Goal: Transaction & Acquisition: Purchase product/service

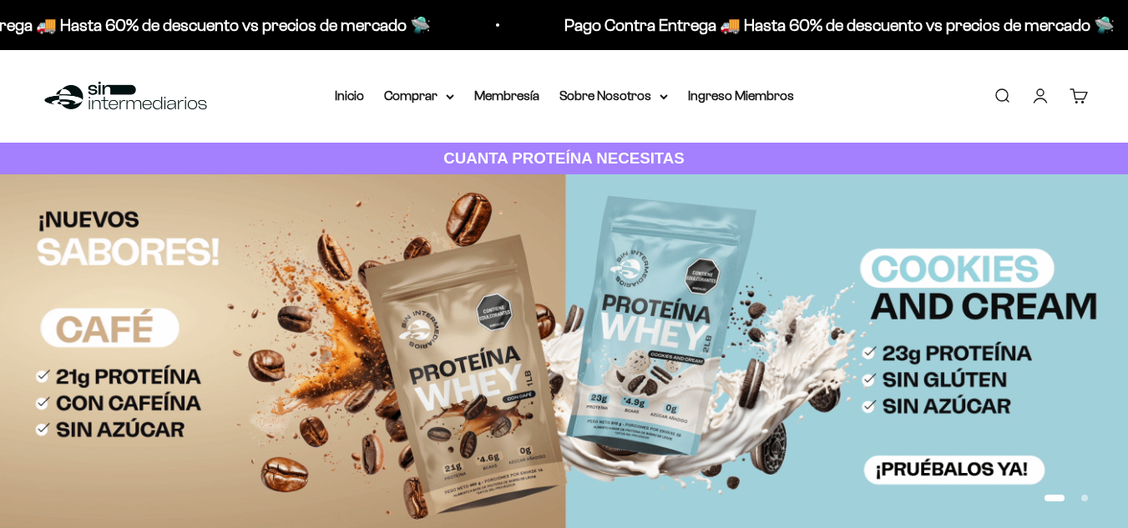
click at [1042, 97] on link "Iniciar sesión" at bounding box center [1040, 96] width 18 height 18
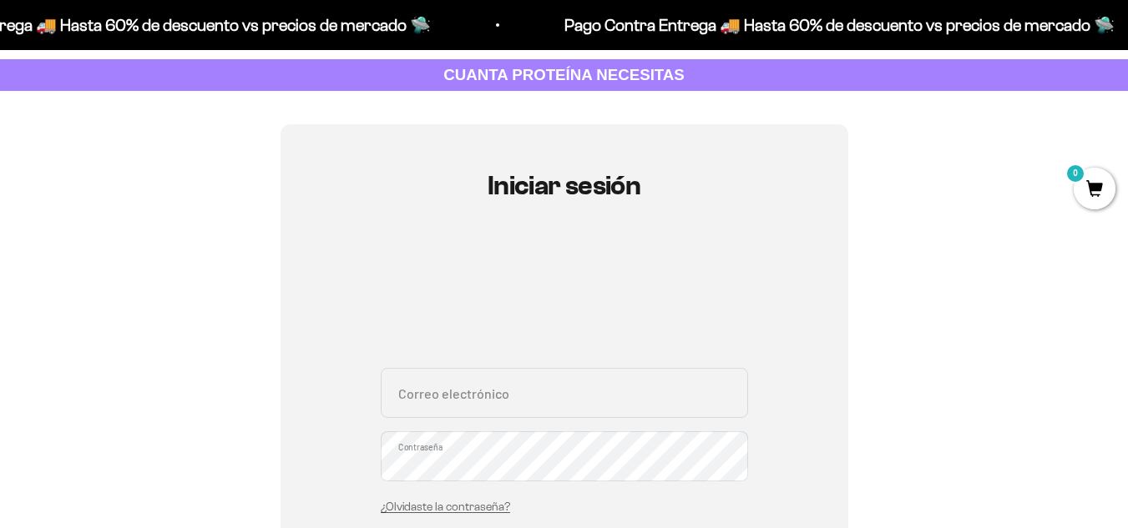
scroll to position [250, 0]
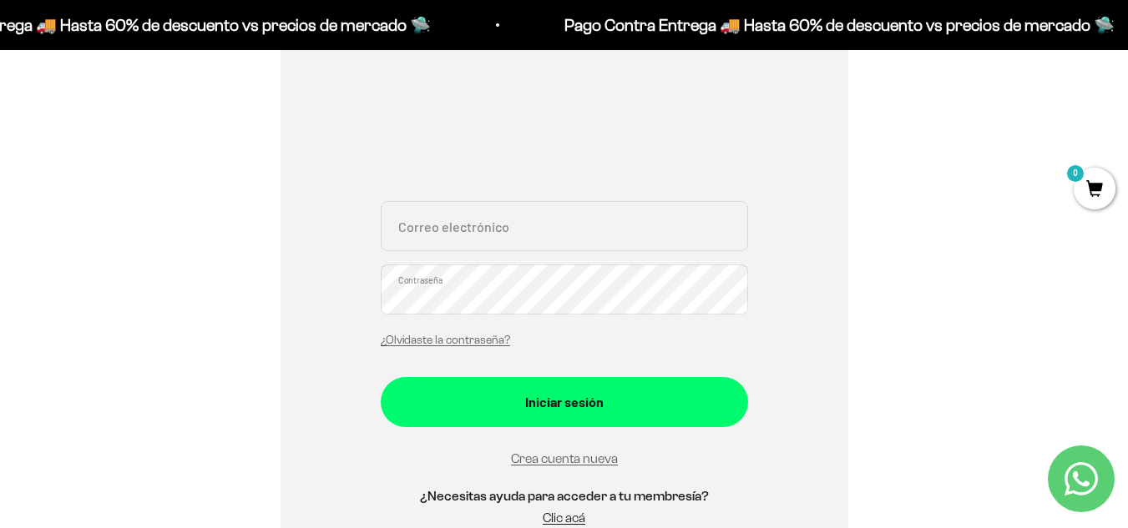
click at [521, 221] on input "Correo electrónico" at bounding box center [564, 226] width 367 height 50
type input "lucy.ospinapsico@gmail.com"
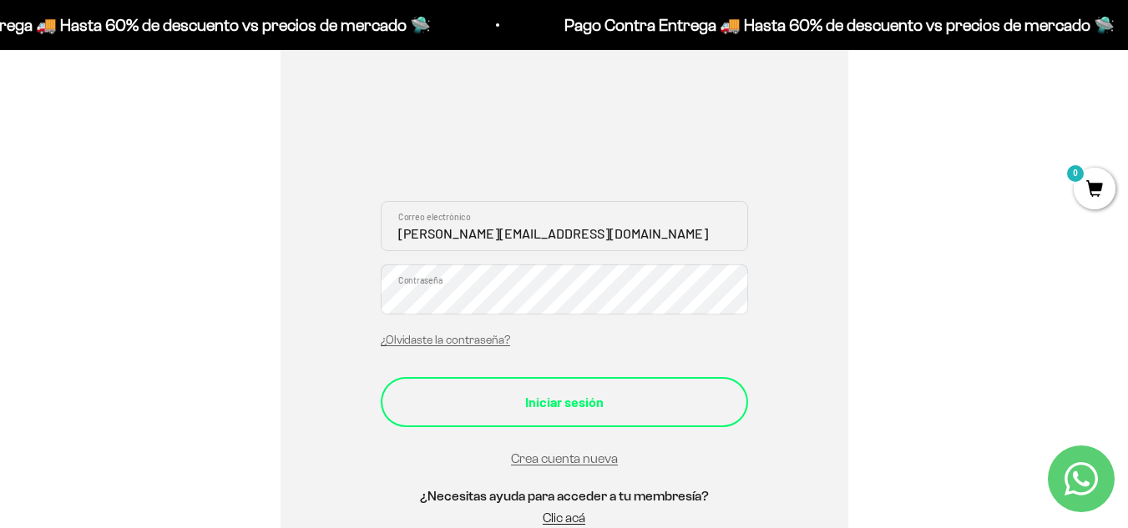
click at [594, 407] on div "Iniciar sesión" at bounding box center [564, 403] width 301 height 22
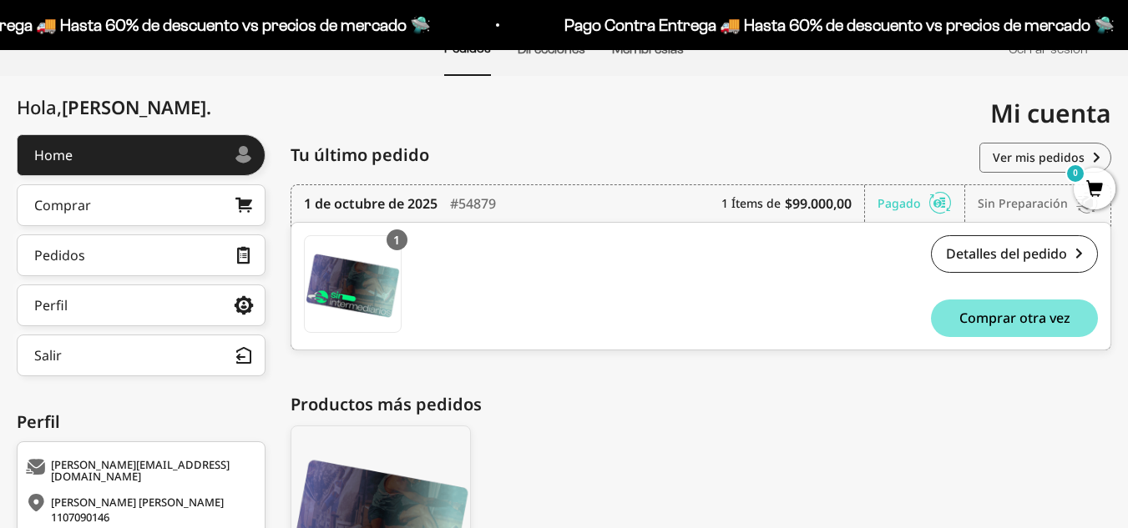
scroll to position [167, 0]
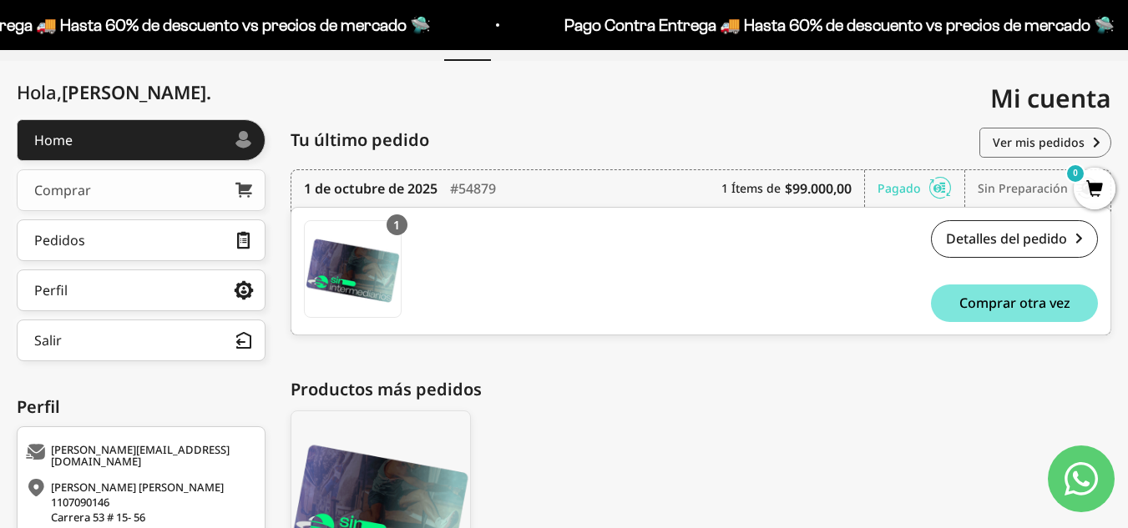
click at [169, 201] on link "Comprar" at bounding box center [141, 190] width 249 height 42
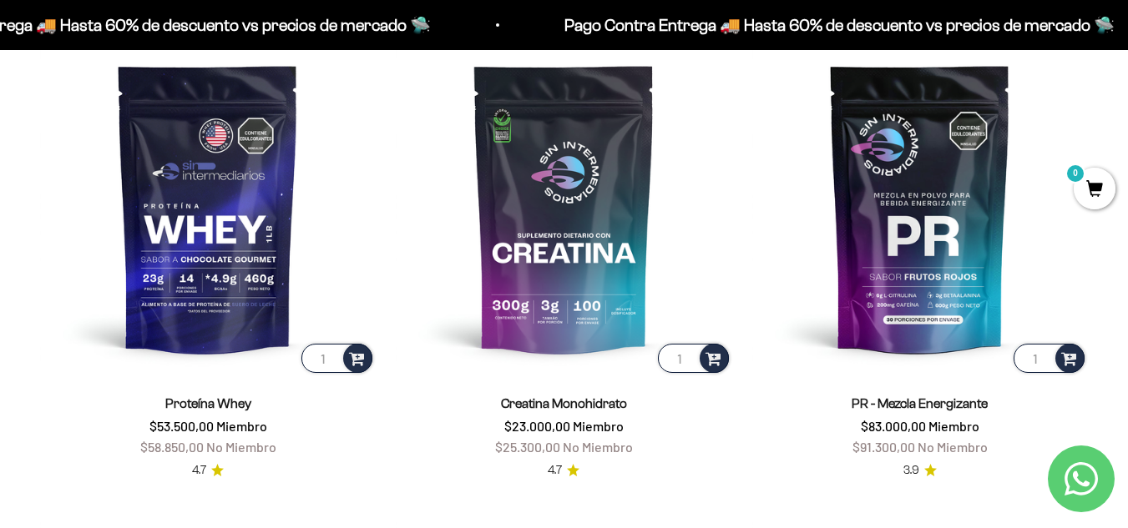
scroll to position [668, 0]
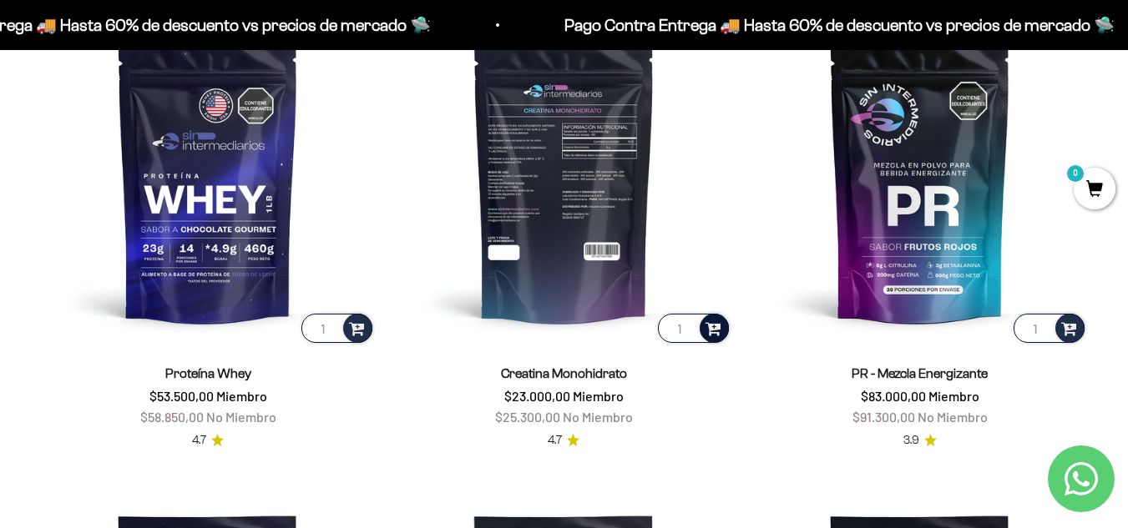
click at [713, 329] on span at bounding box center [713, 327] width 16 height 19
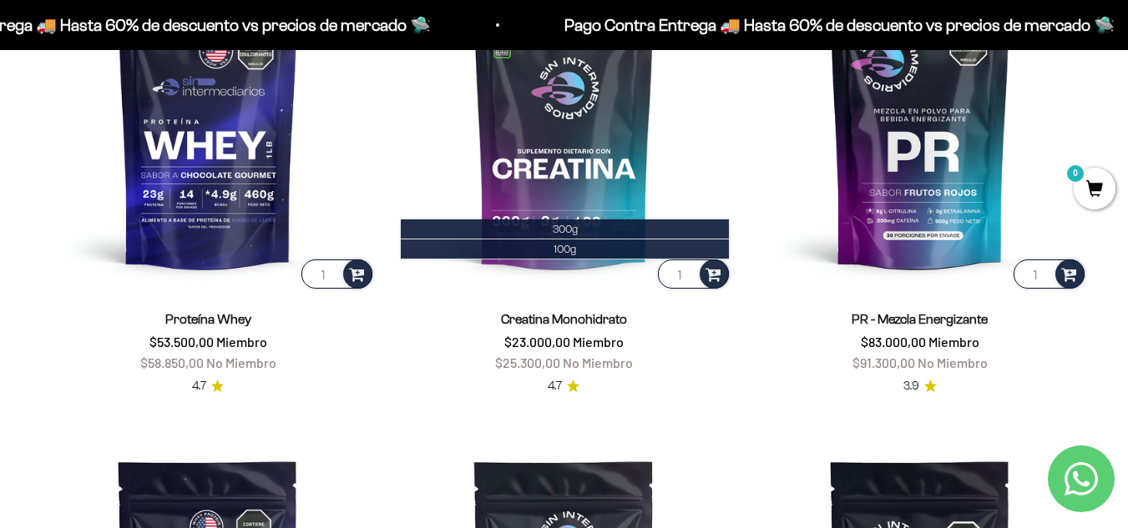
scroll to position [751, 0]
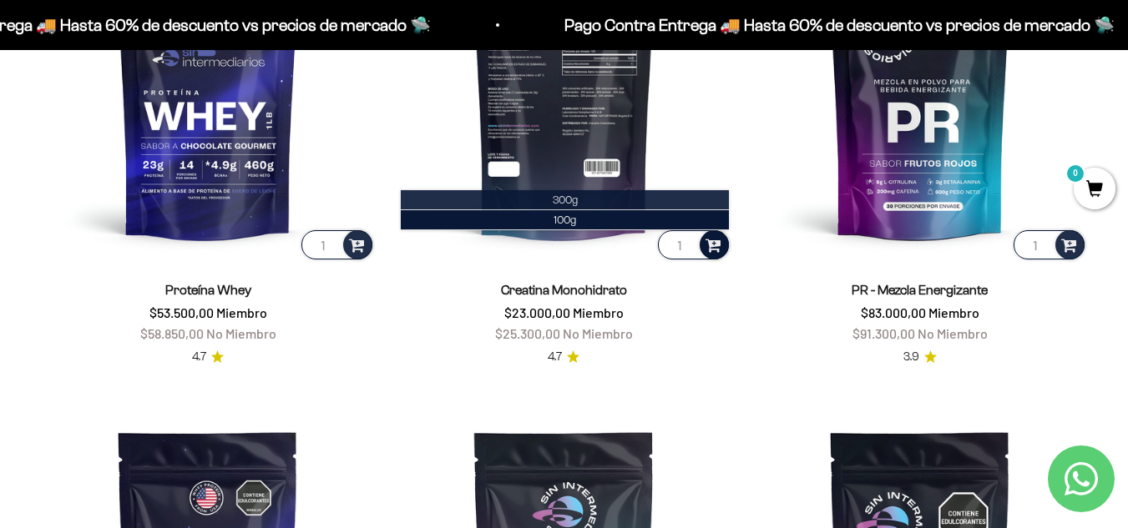
click at [573, 203] on span "300g" at bounding box center [565, 200] width 25 height 13
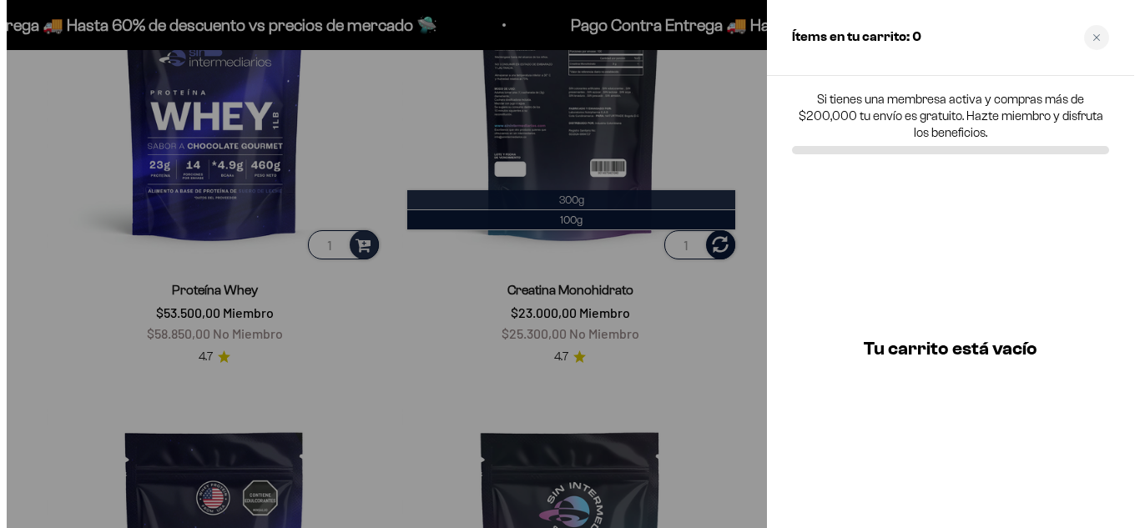
scroll to position [755, 0]
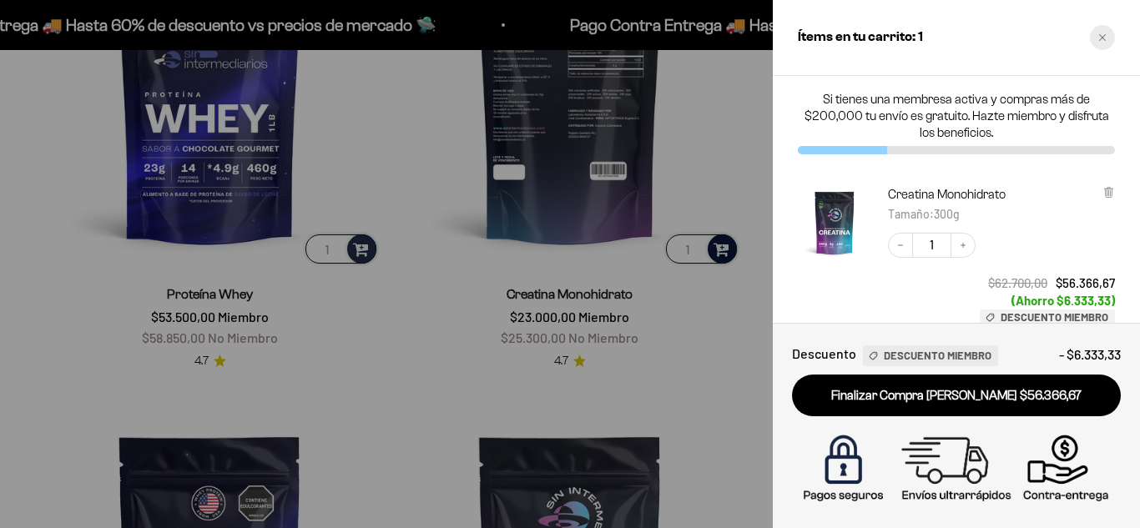
click at [1097, 37] on div "Close cart" at bounding box center [1102, 37] width 25 height 25
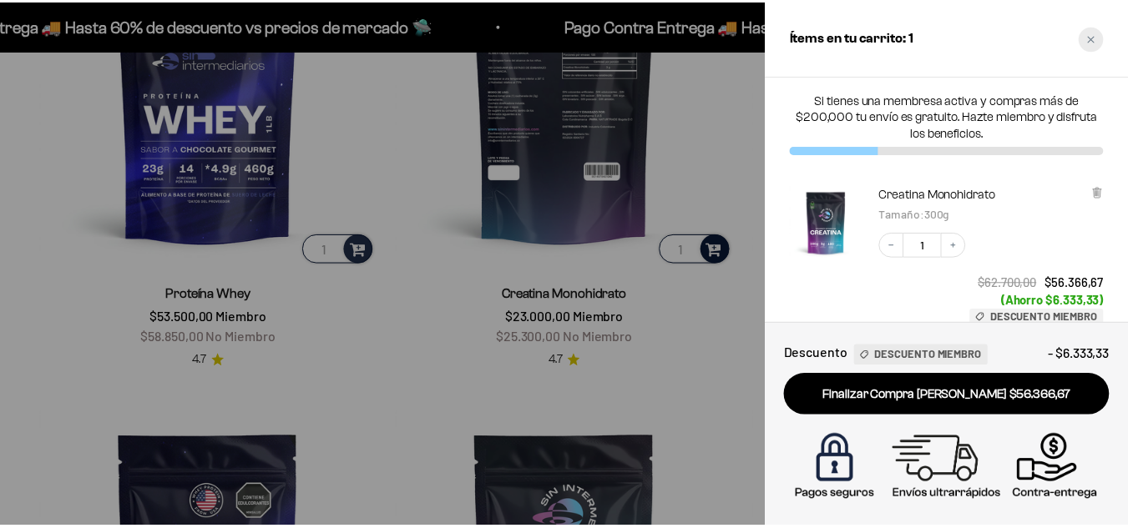
scroll to position [751, 0]
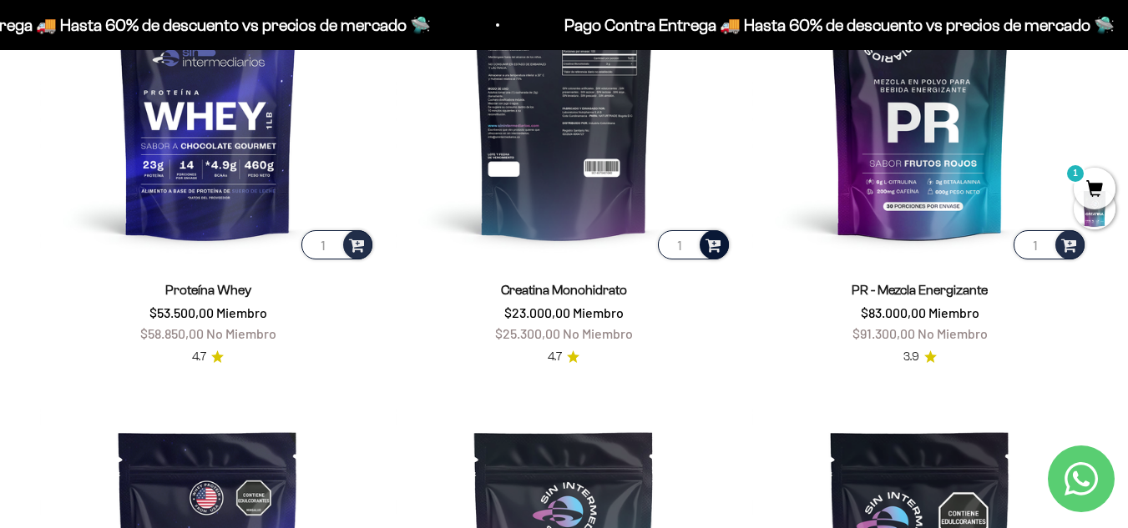
click at [714, 242] on span at bounding box center [713, 244] width 18 height 22
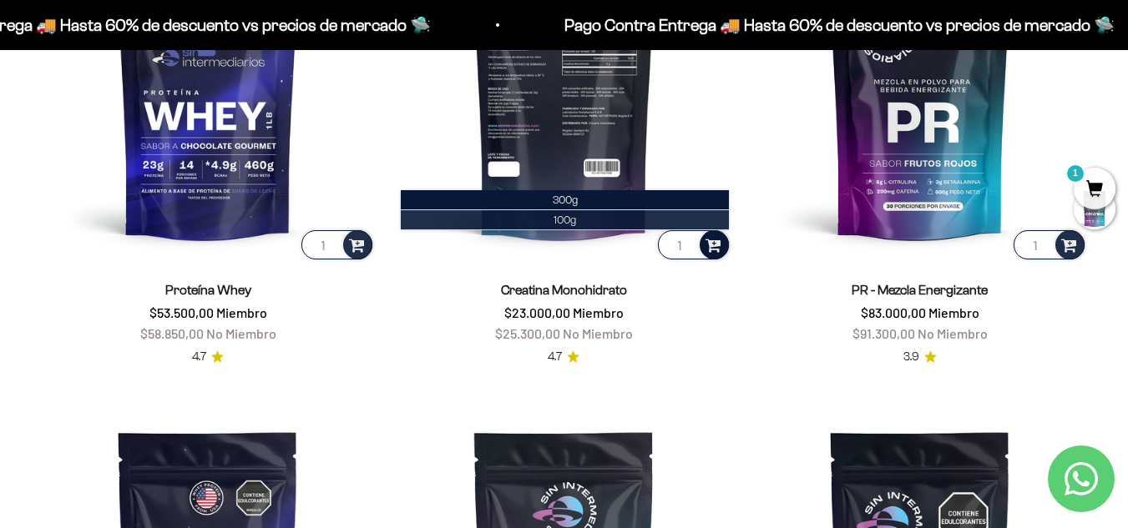
click at [553, 217] on span "100g" at bounding box center [564, 220] width 23 height 13
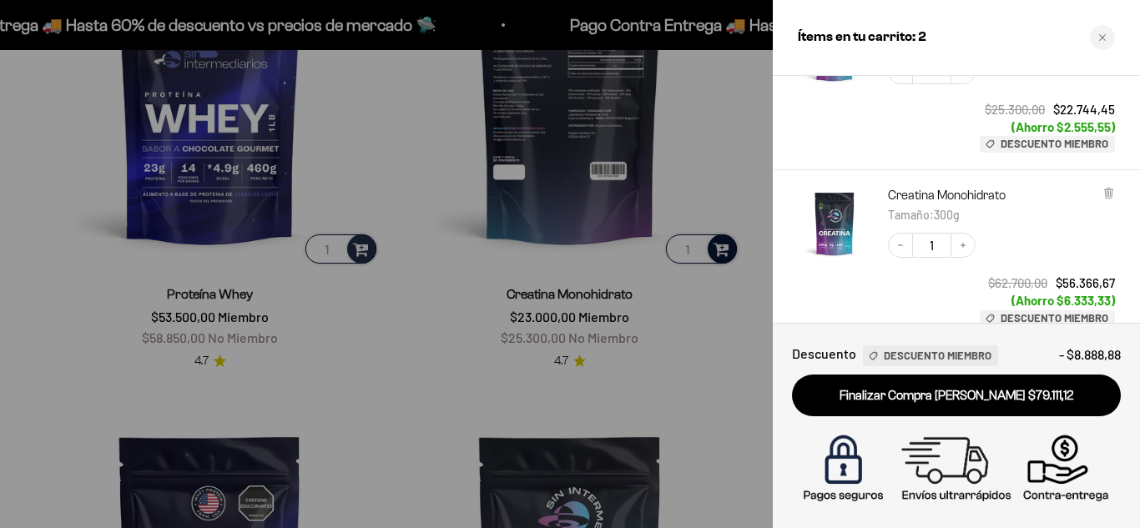
scroll to position [173, 0]
click at [1112, 195] on icon at bounding box center [1108, 194] width 7 height 8
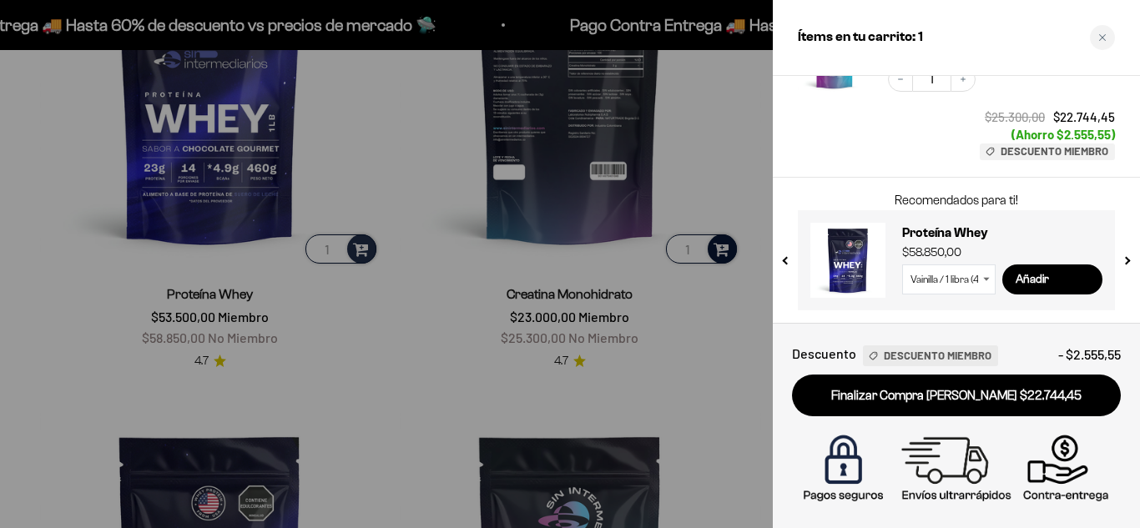
scroll to position [0, 0]
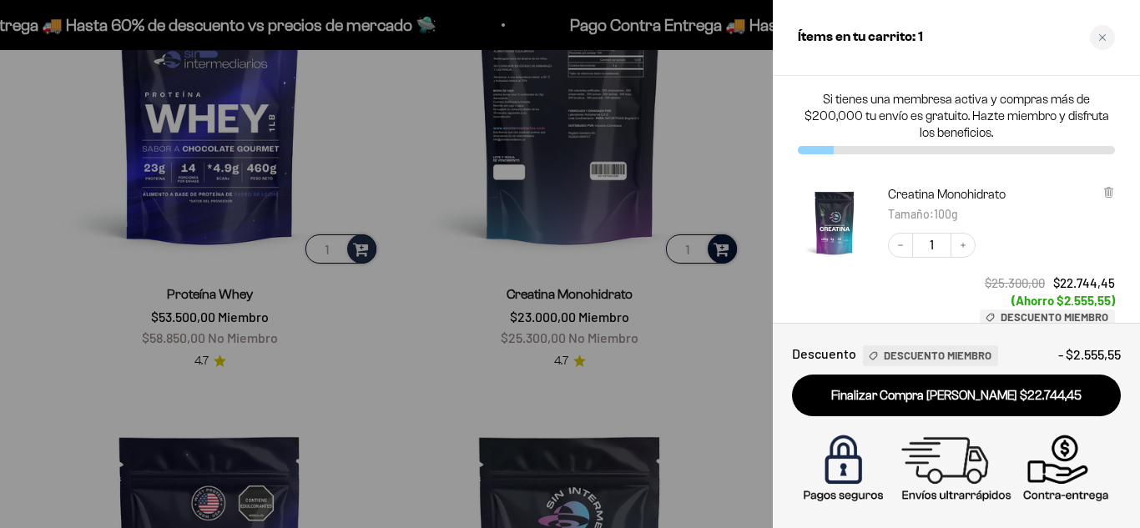
click at [727, 294] on div at bounding box center [570, 264] width 1140 height 528
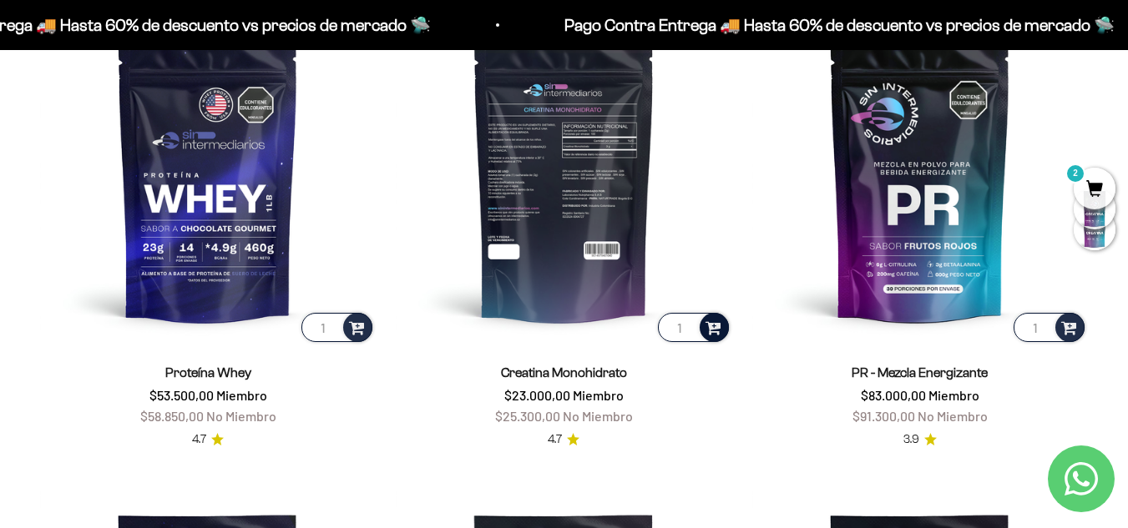
scroll to position [668, 0]
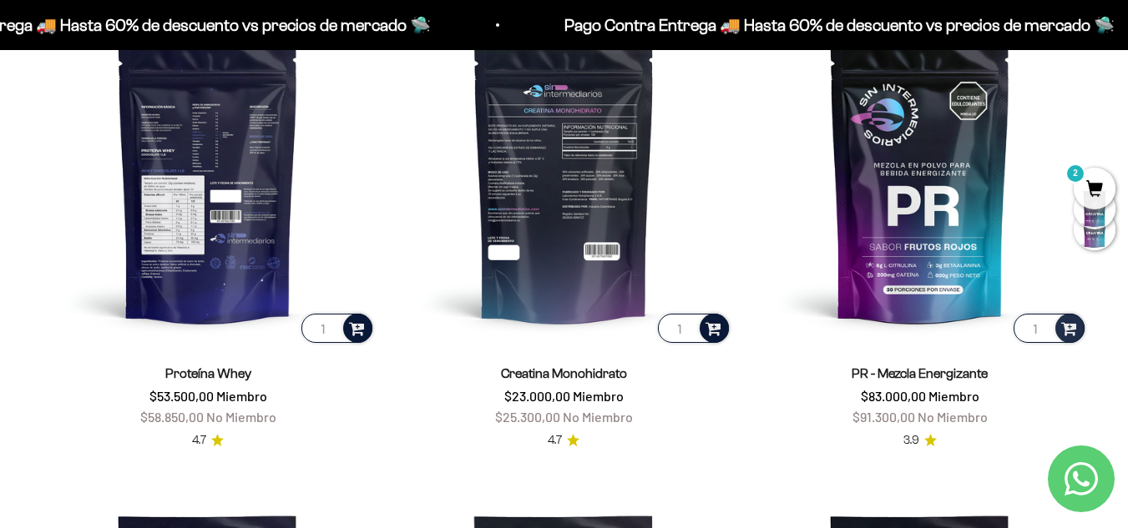
click at [359, 330] on span at bounding box center [357, 327] width 16 height 19
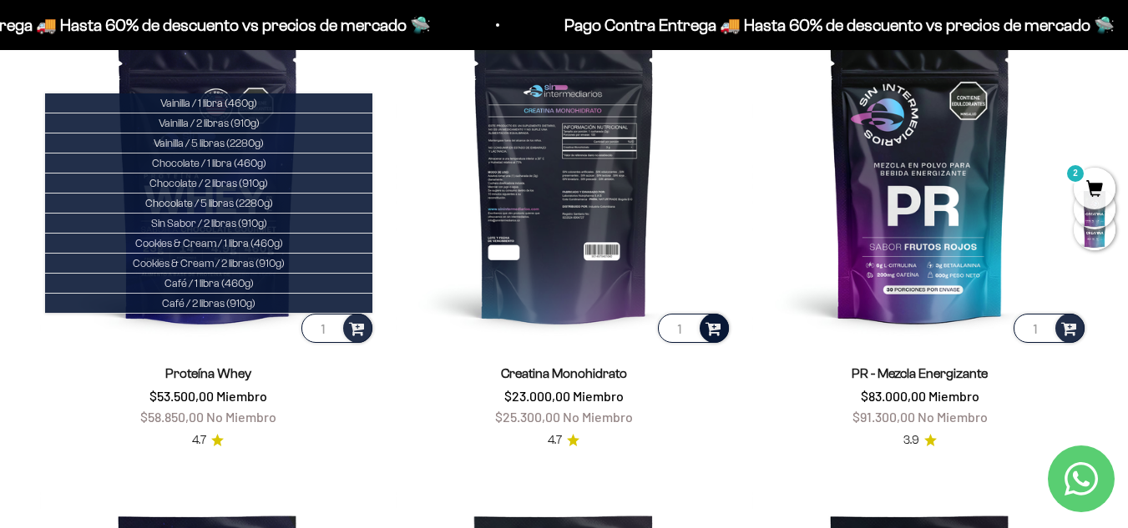
click at [389, 270] on product-list "1 Vainilla / 1 libra (460g) Vainilla / 2 libras (910g) Vainilla / 5 libras (228…" at bounding box center [564, 470] width 1048 height 920
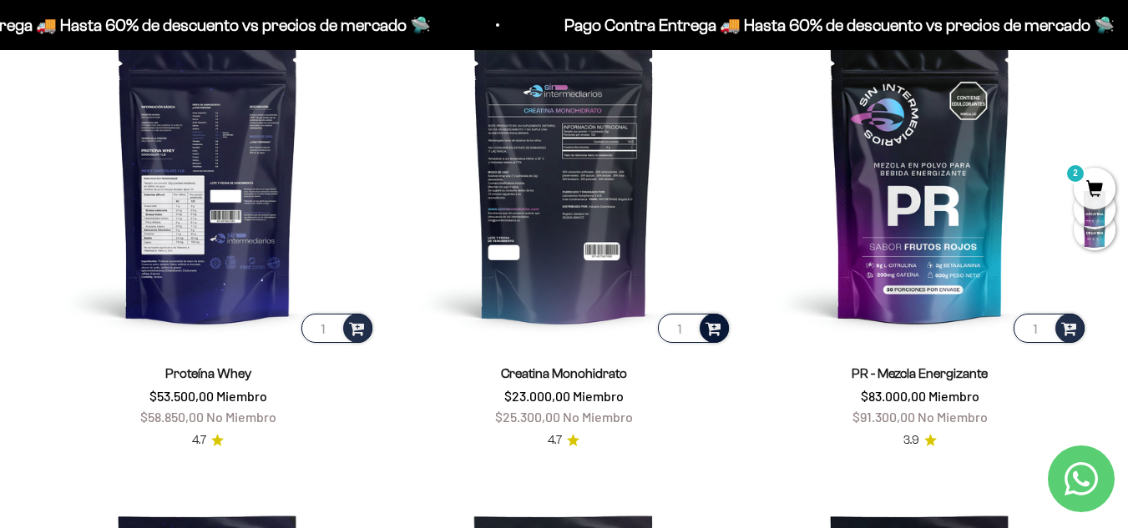
click at [250, 211] on img at bounding box center [208, 178] width 336 height 336
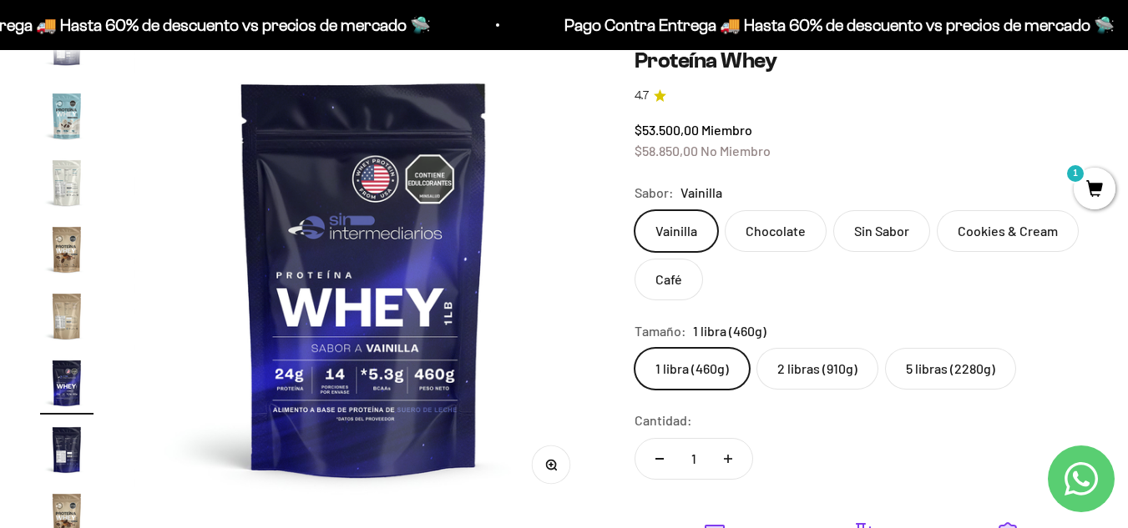
click at [822, 373] on label "2 libras (910g)" at bounding box center [817, 369] width 122 height 42
click at [634, 348] on input "2 libras (910g)" at bounding box center [634, 347] width 1 height 1
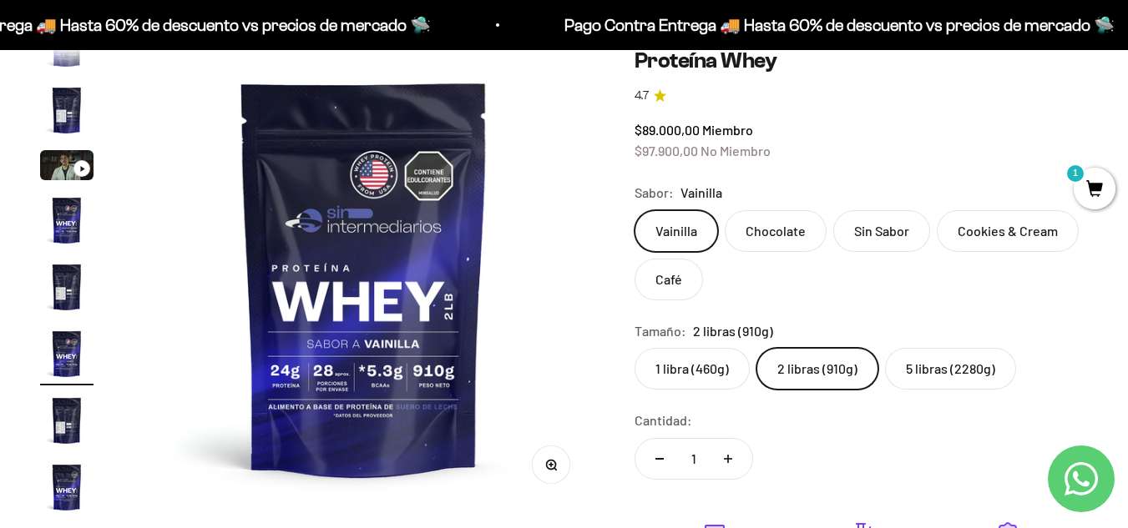
click at [692, 359] on label "1 libra (460g)" at bounding box center [691, 369] width 115 height 42
click at [634, 348] on input "1 libra (460g)" at bounding box center [634, 347] width 1 height 1
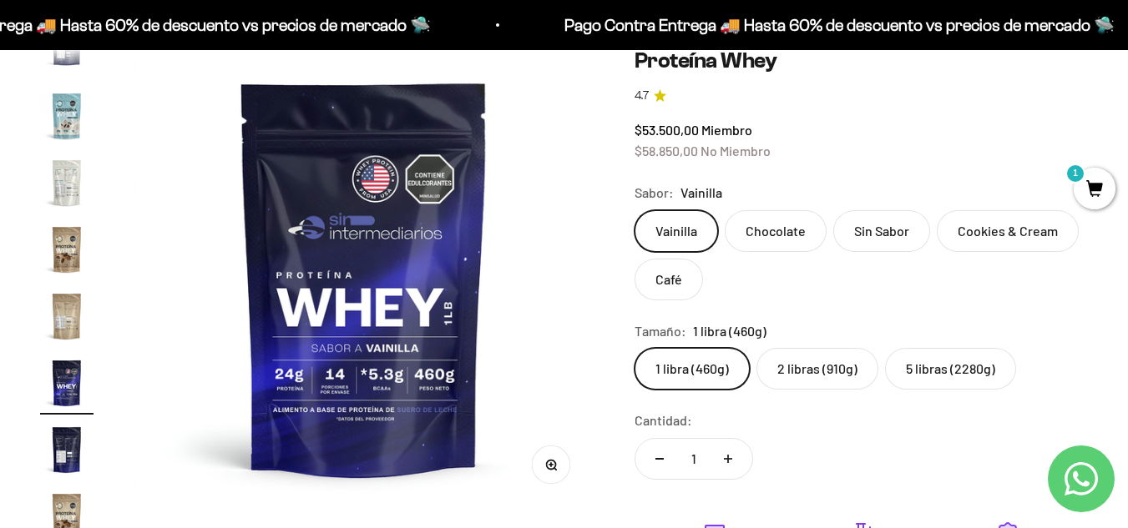
click at [810, 366] on label "2 libras (910g)" at bounding box center [817, 369] width 122 height 42
click at [634, 348] on input "2 libras (910g)" at bounding box center [634, 347] width 1 height 1
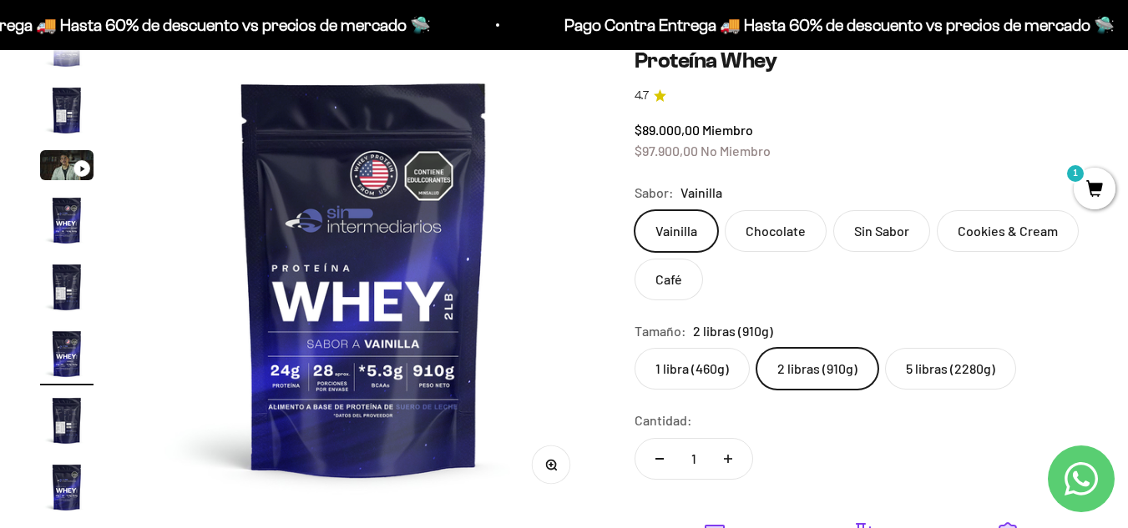
click at [926, 364] on label "5 libras (2280g)" at bounding box center [950, 369] width 131 height 42
click at [634, 348] on input "5 libras (2280g)" at bounding box center [634, 347] width 1 height 1
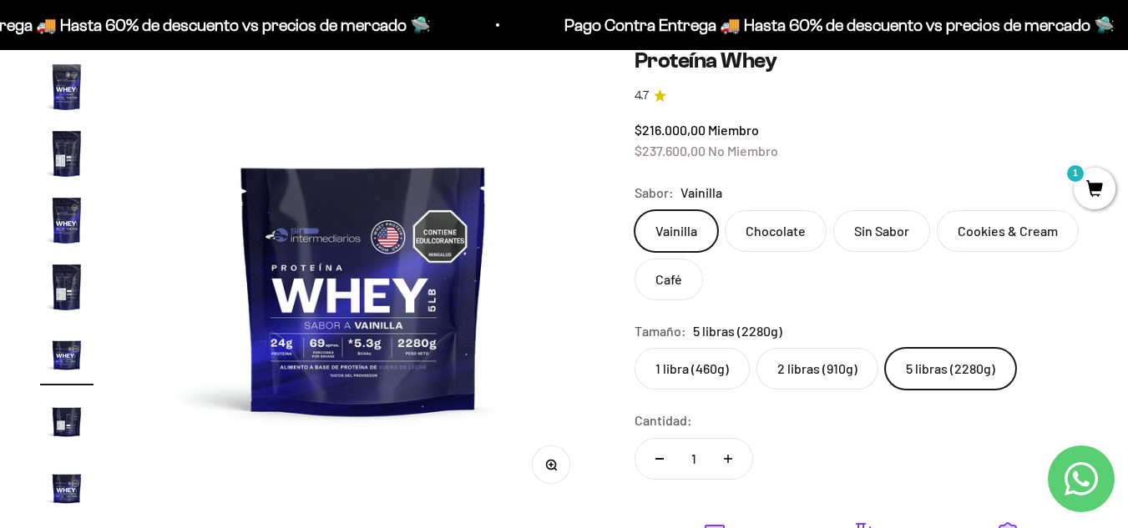
click at [828, 363] on label "2 libras (910g)" at bounding box center [817, 369] width 122 height 42
click at [634, 348] on input "2 libras (910g)" at bounding box center [634, 347] width 1 height 1
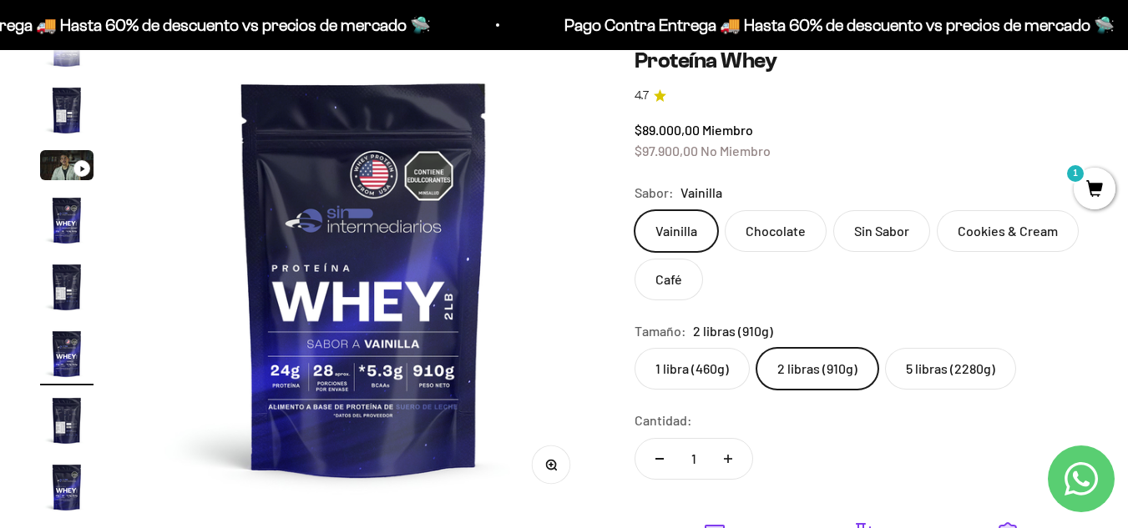
click at [868, 237] on label "Sin Sabor" at bounding box center [881, 231] width 97 height 42
click at [634, 210] on input "Sin Sabor" at bounding box center [634, 210] width 1 height 1
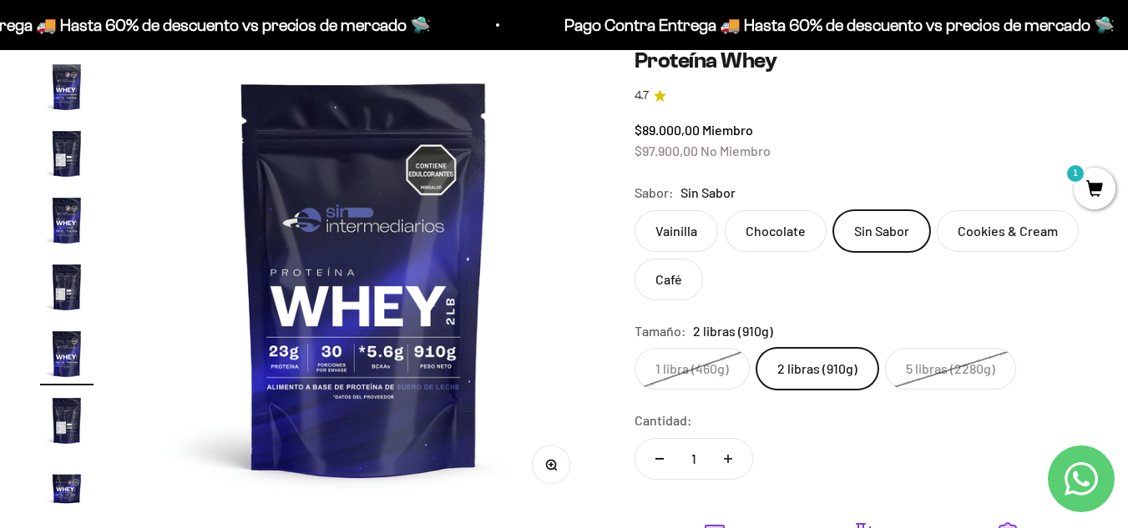
click at [776, 252] on div "Vainilla Chocolate Sin Sabor Cookies & Cream Café" at bounding box center [860, 255] width 453 height 90
click at [775, 235] on label "Chocolate" at bounding box center [776, 231] width 102 height 42
click at [634, 210] on input "Chocolate" at bounding box center [634, 210] width 1 height 1
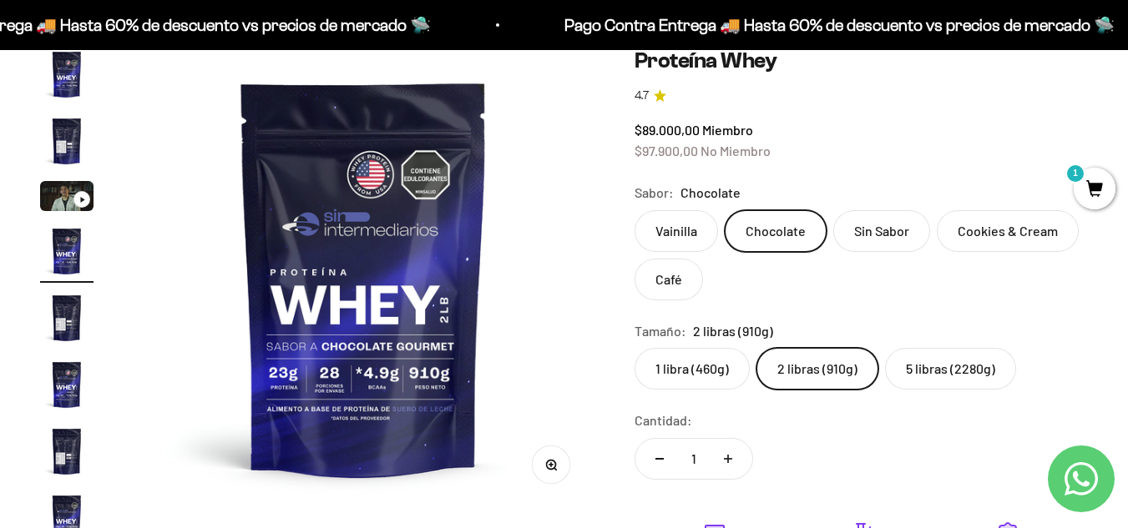
click at [680, 371] on label "1 libra (460g)" at bounding box center [691, 369] width 115 height 42
click at [634, 348] on input "1 libra (460g)" at bounding box center [634, 347] width 1 height 1
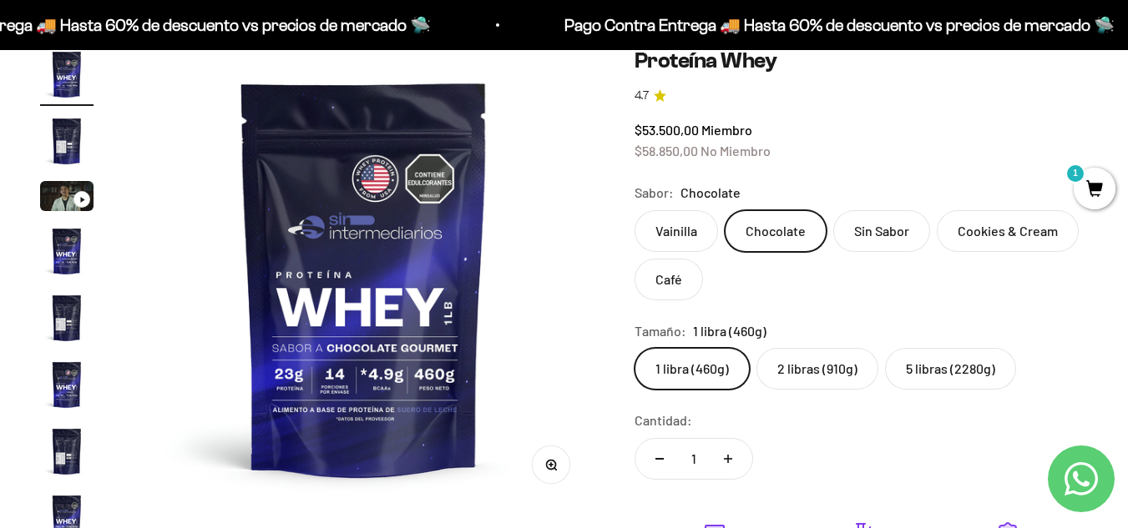
click at [867, 232] on label "Sin Sabor" at bounding box center [881, 231] width 97 height 42
click at [634, 210] on input "Sin Sabor" at bounding box center [634, 210] width 1 height 1
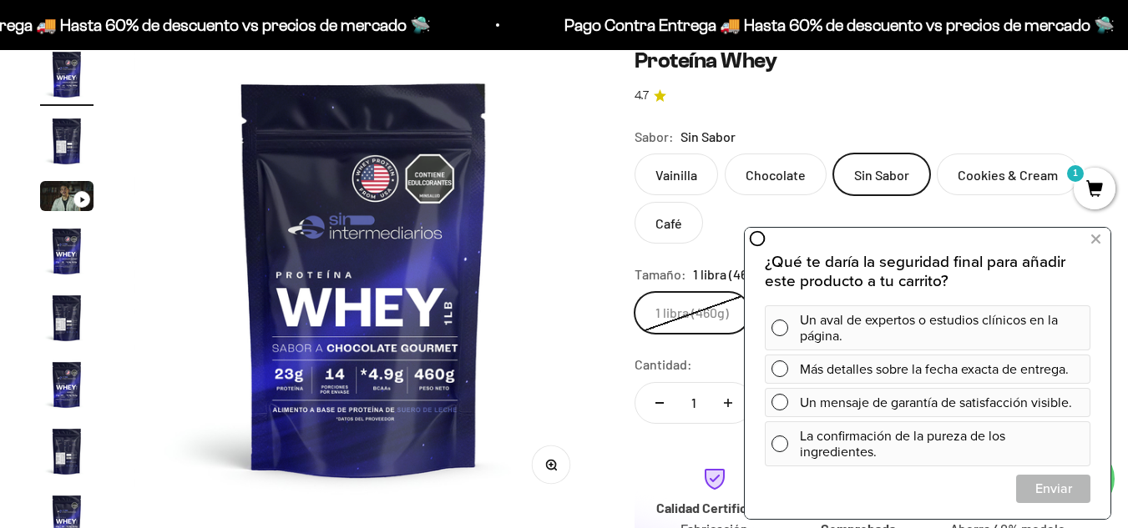
click at [728, 214] on div "Vainilla Chocolate Sin Sabor Cookies & Cream Café" at bounding box center [860, 199] width 453 height 90
click at [1096, 238] on icon at bounding box center [1095, 240] width 9 height 22
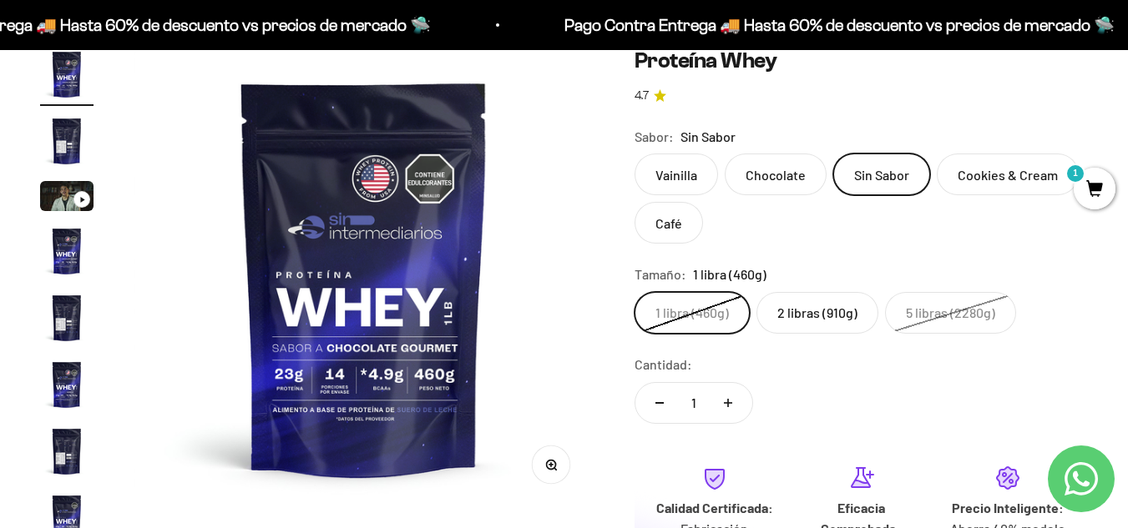
click at [849, 310] on label "2 libras (910g)" at bounding box center [817, 313] width 122 height 42
click at [634, 292] on input "2 libras (910g)" at bounding box center [634, 291] width 1 height 1
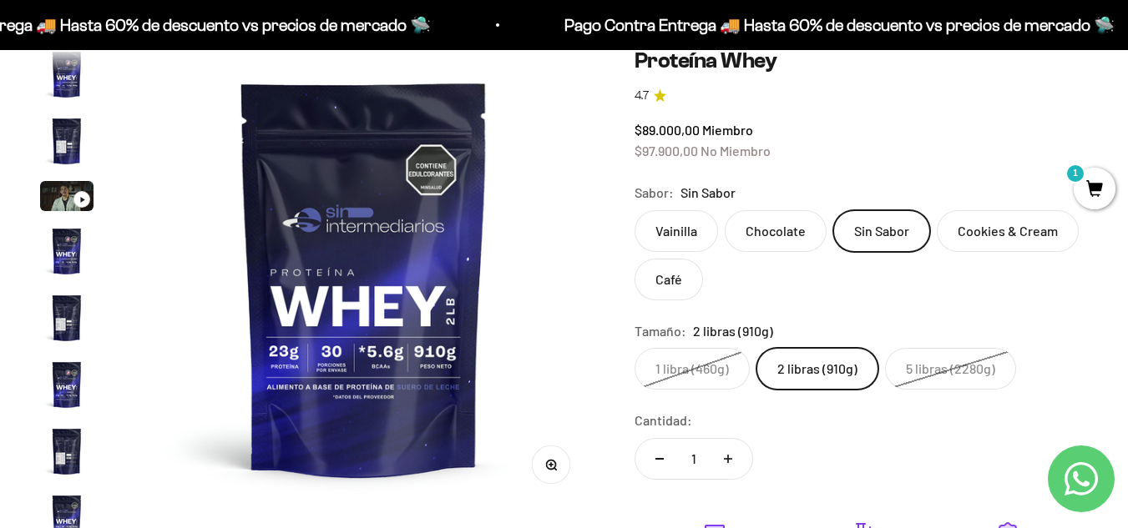
scroll to position [164, 0]
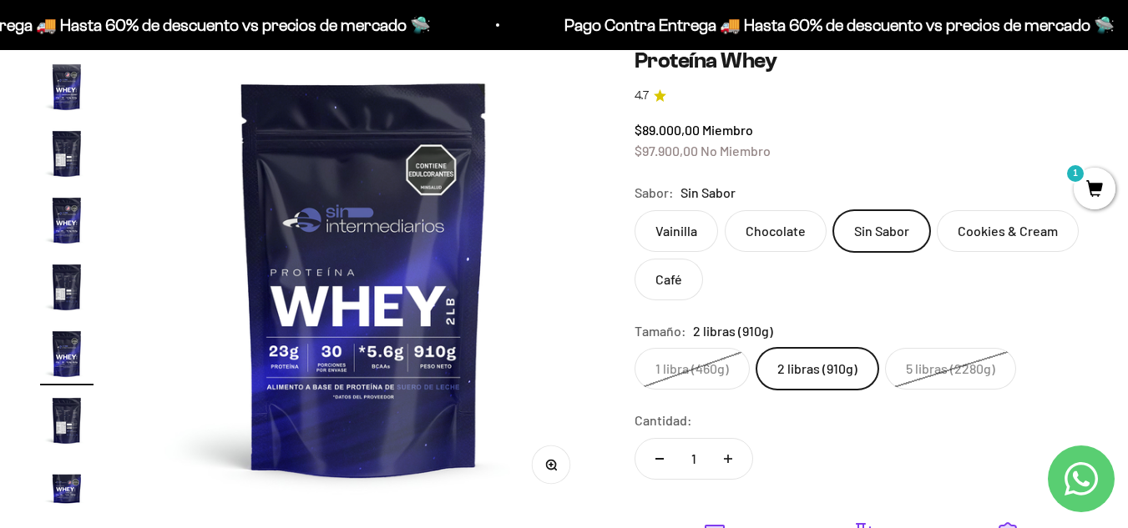
click at [956, 232] on label "Cookies & Cream" at bounding box center [1008, 231] width 142 height 42
click at [634, 210] on input "Cookies & Cream" at bounding box center [634, 210] width 1 height 1
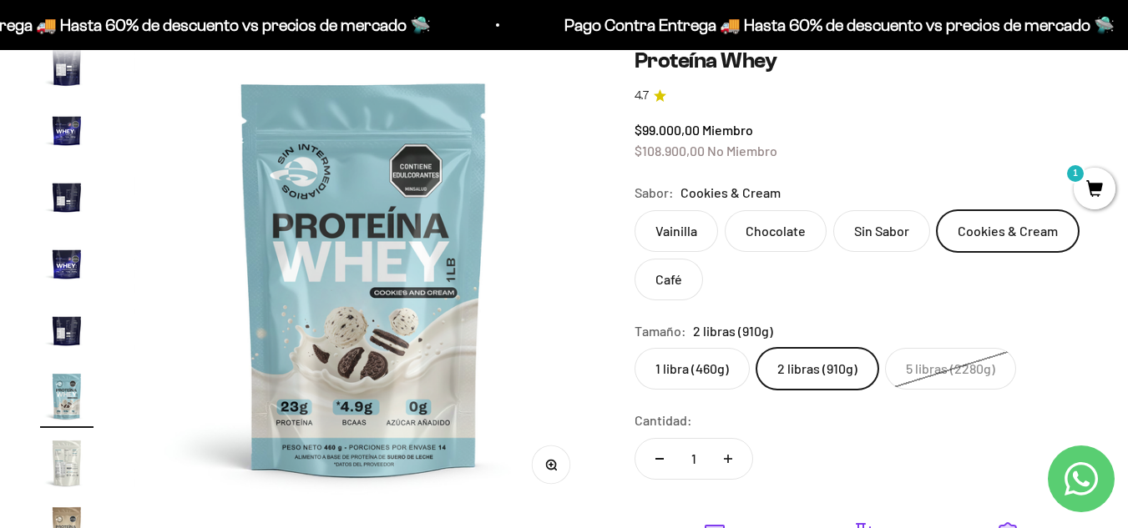
scroll to position [565, 0]
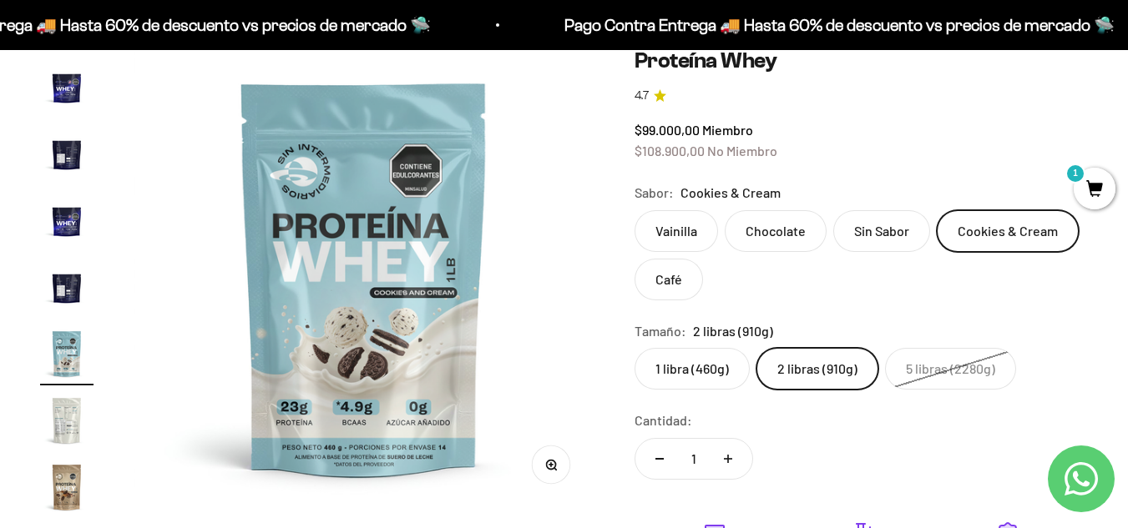
click at [782, 225] on label "Chocolate" at bounding box center [776, 231] width 102 height 42
click at [634, 210] on input "Chocolate" at bounding box center [634, 210] width 1 height 1
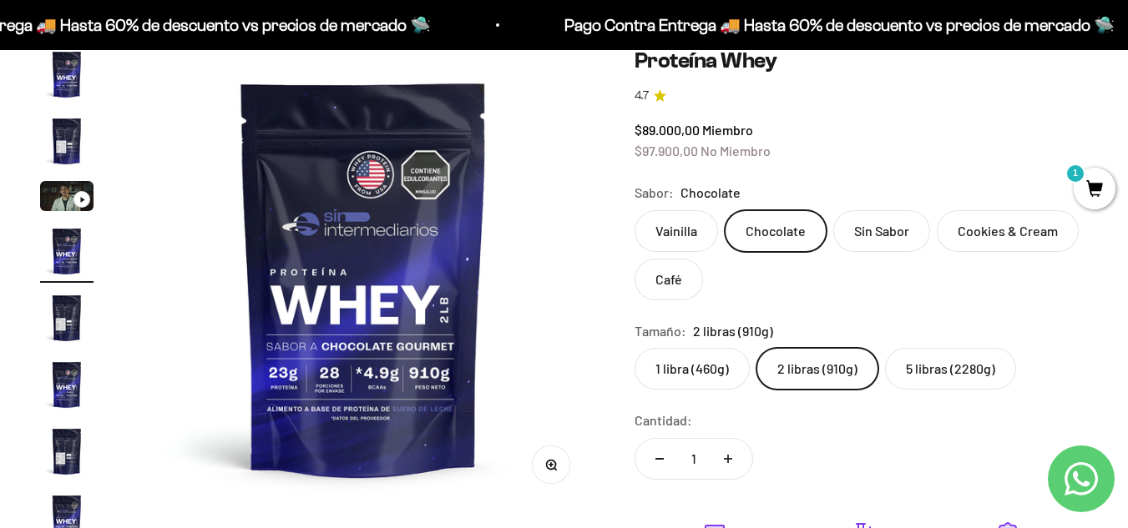
click at [667, 222] on label "Vainilla" at bounding box center [675, 231] width 83 height 42
click at [634, 210] on input "Vainilla" at bounding box center [634, 210] width 1 height 1
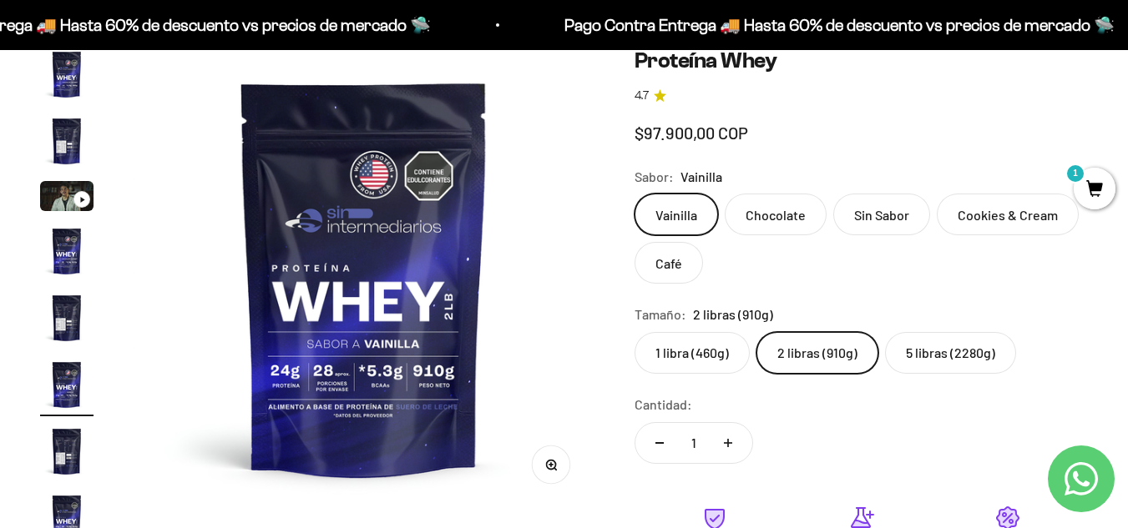
scroll to position [31, 0]
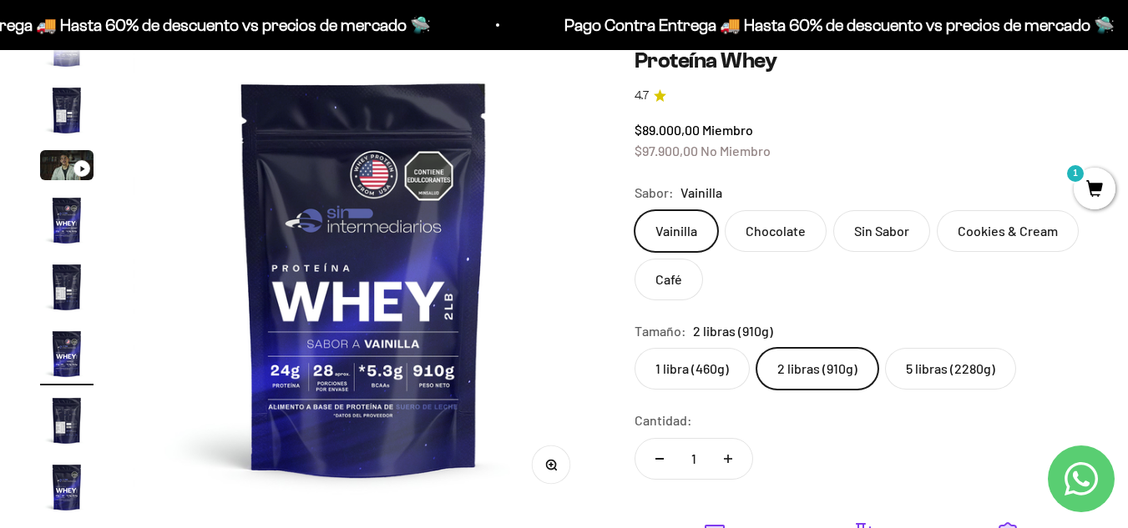
click at [862, 231] on label "Sin Sabor" at bounding box center [881, 231] width 97 height 42
click at [634, 210] on input "Sin Sabor" at bounding box center [634, 210] width 1 height 1
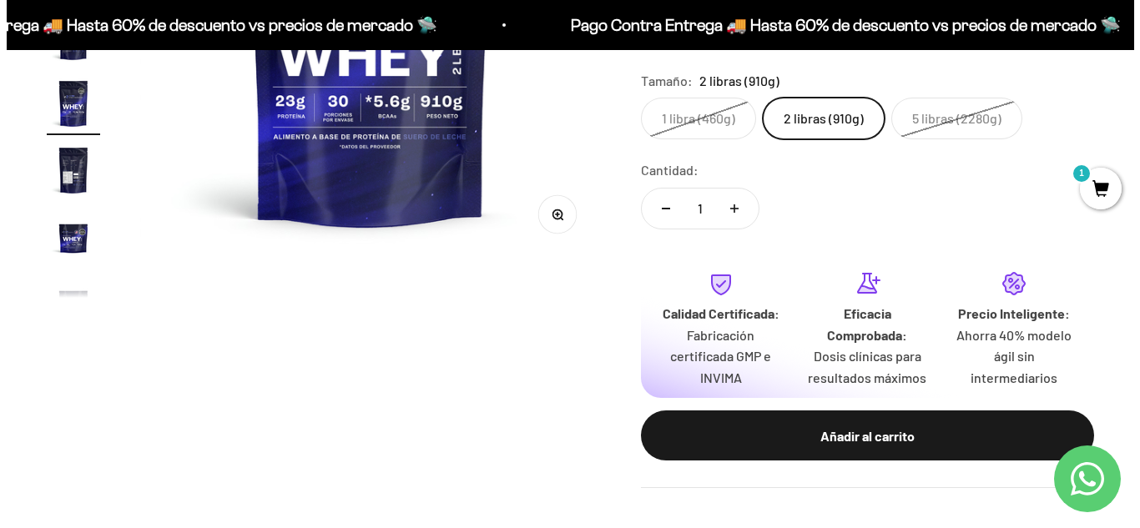
scroll to position [501, 0]
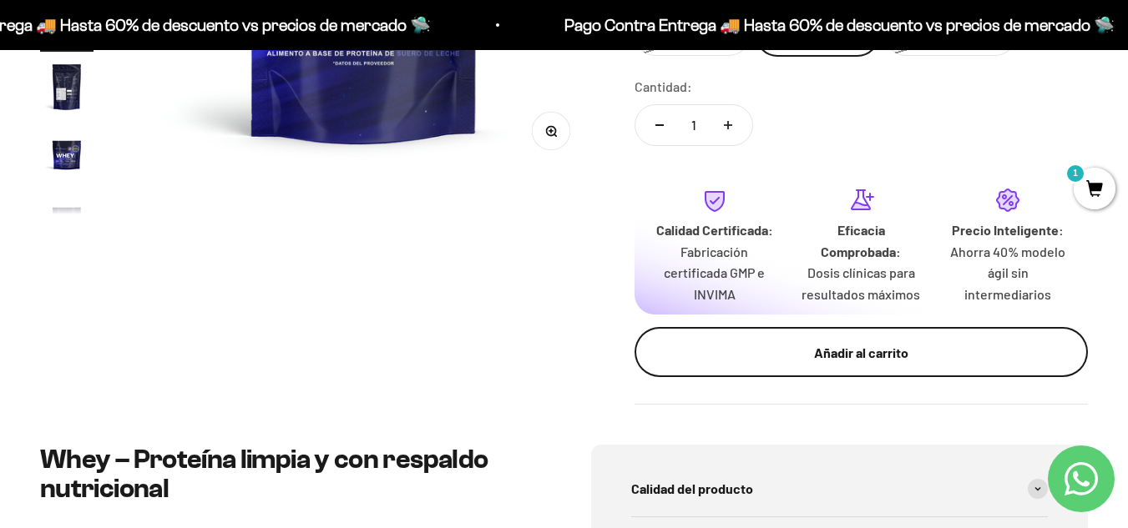
click at [880, 342] on div "Añadir al carrito" at bounding box center [861, 353] width 387 height 22
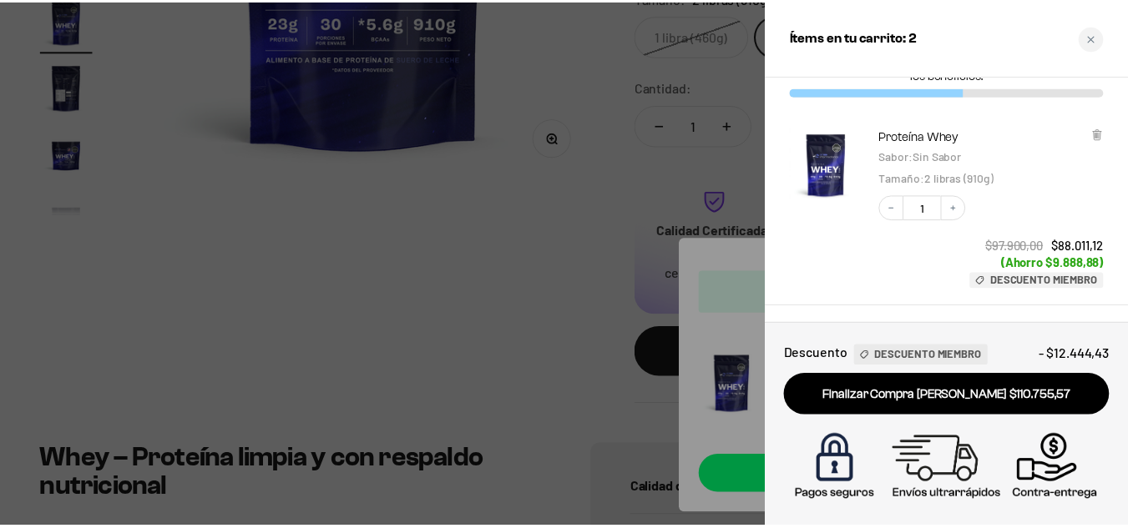
scroll to position [0, 0]
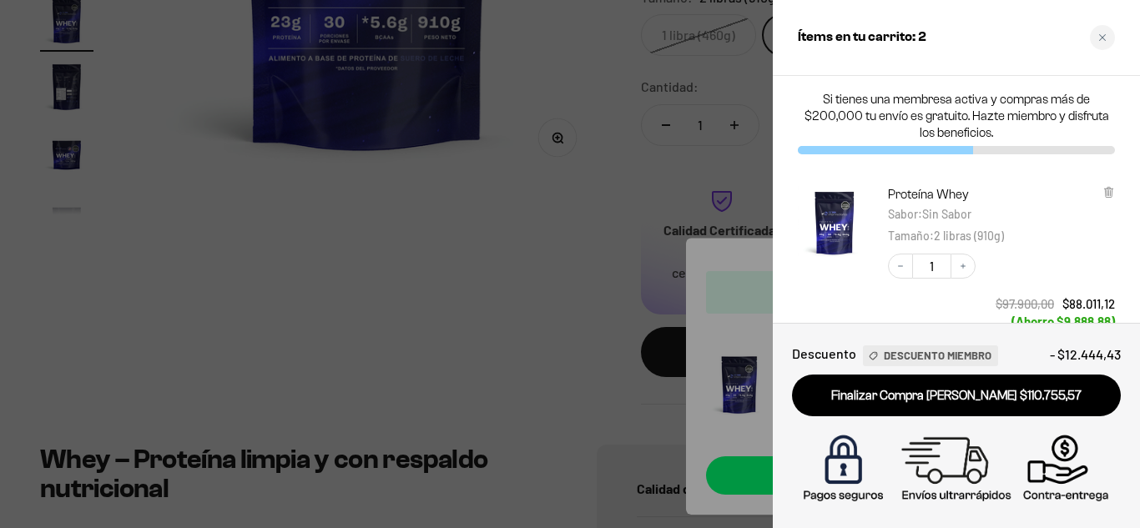
click at [611, 193] on div at bounding box center [570, 264] width 1140 height 528
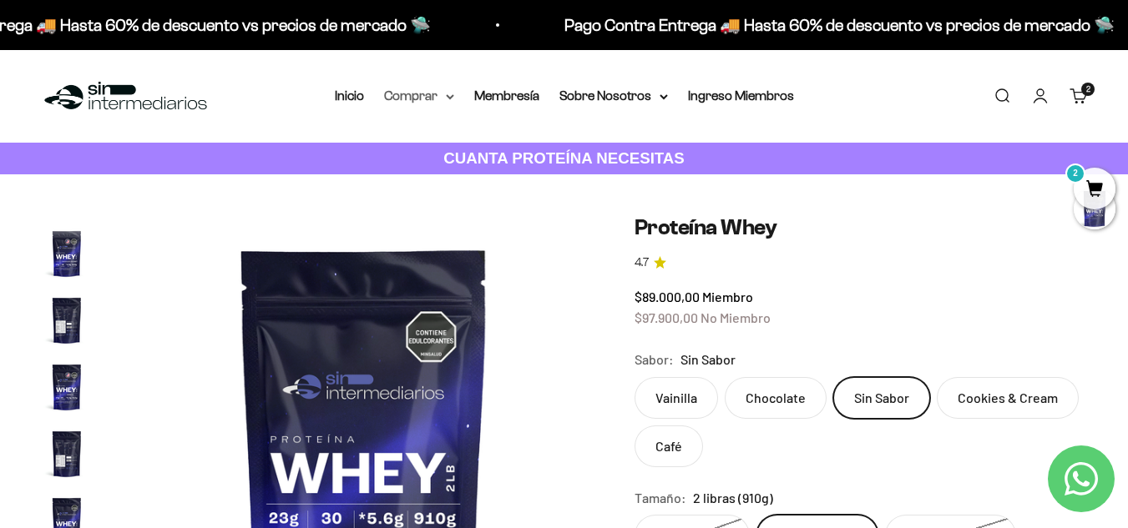
click at [437, 94] on summary "Comprar" at bounding box center [419, 96] width 70 height 22
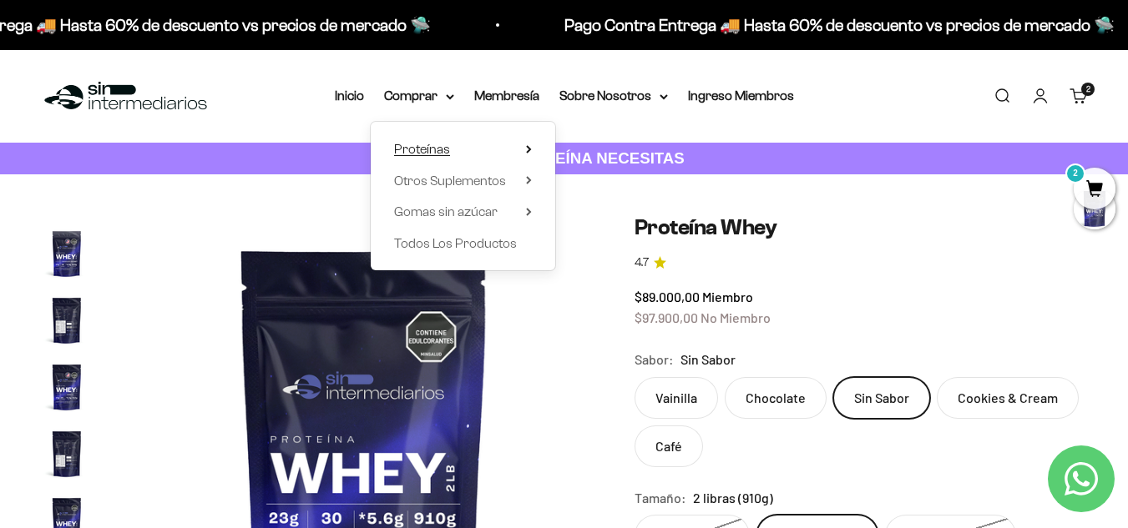
click at [529, 147] on icon at bounding box center [529, 149] width 6 height 8
click at [492, 185] on span "Otros Suplementos" at bounding box center [450, 181] width 112 height 14
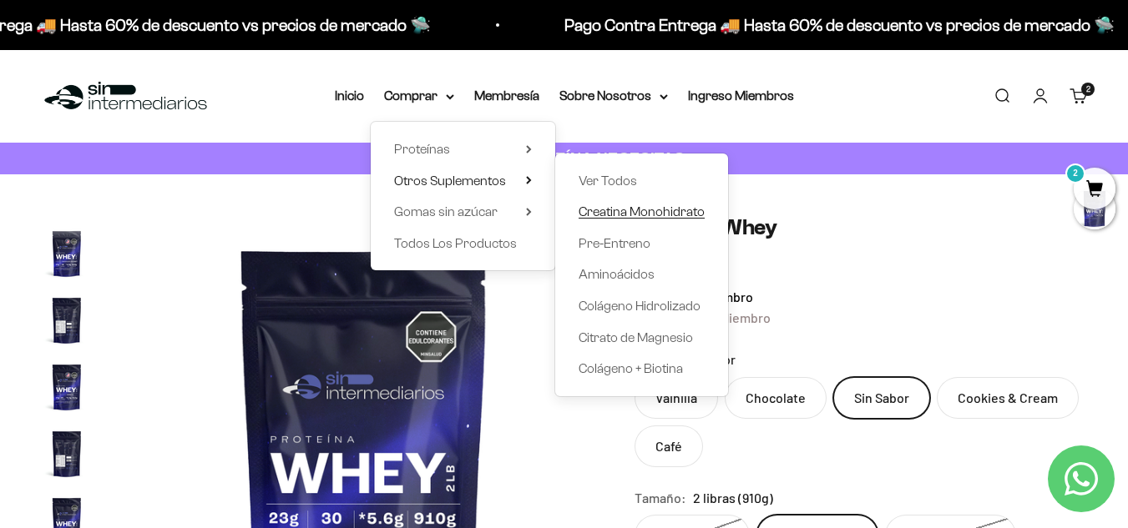
click at [604, 212] on span "Creatina Monohidrato" at bounding box center [642, 212] width 126 height 14
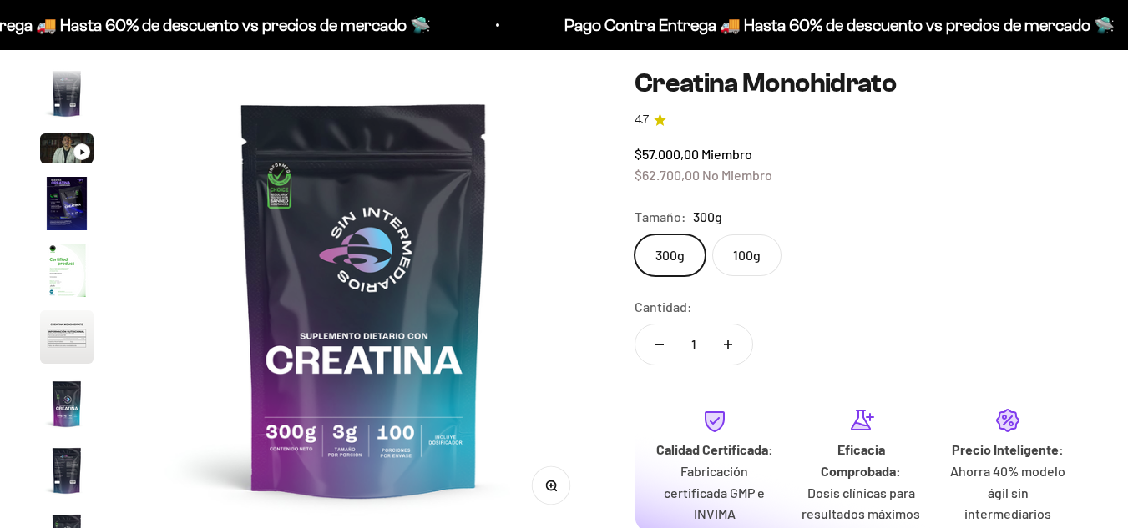
scroll to position [83, 0]
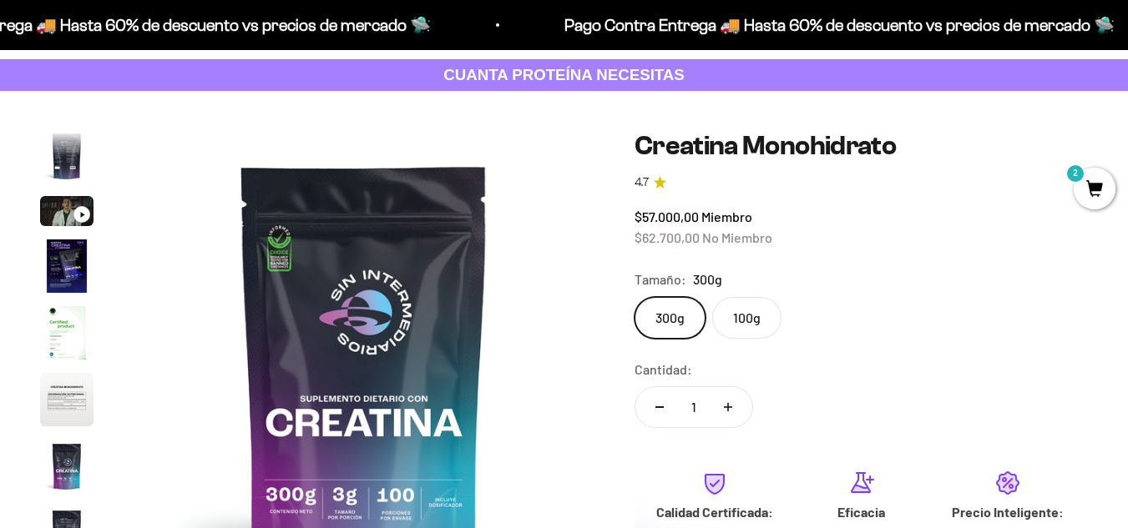
click at [755, 321] on label "100g" at bounding box center [746, 318] width 69 height 42
click at [634, 297] on input "100g" at bounding box center [634, 296] width 1 height 1
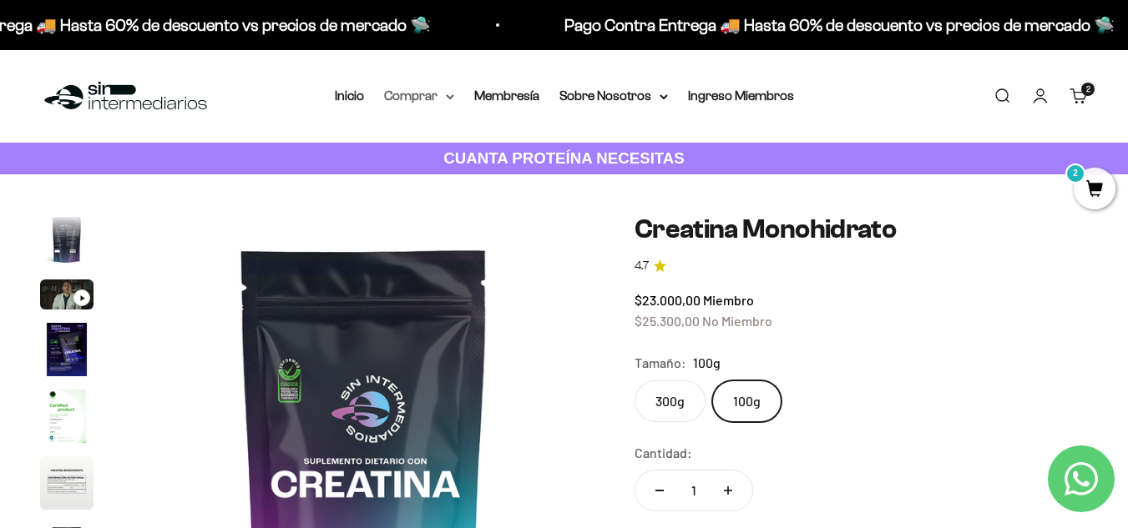
click at [437, 99] on summary "Comprar" at bounding box center [419, 96] width 70 height 22
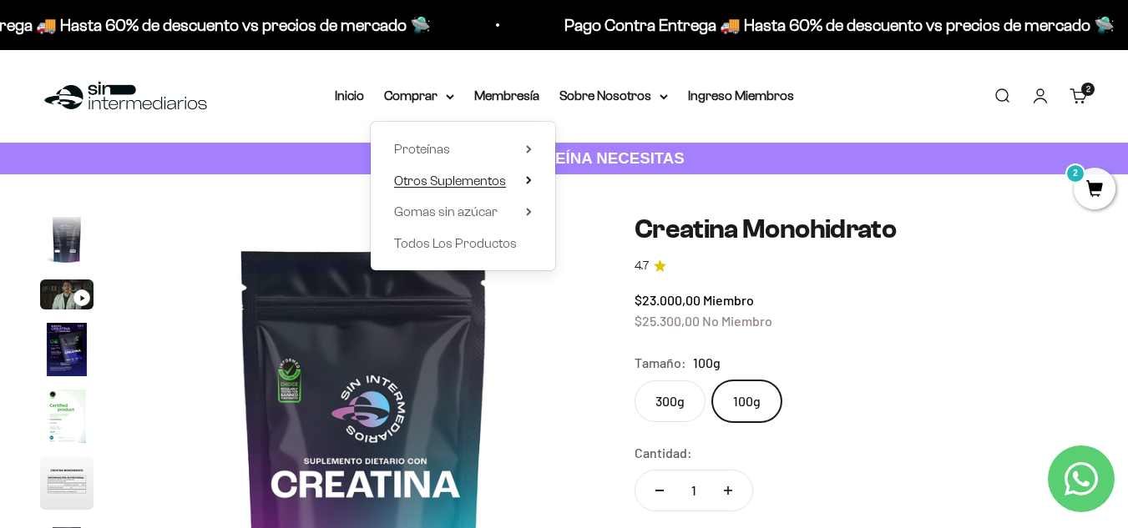
click at [526, 183] on icon at bounding box center [529, 180] width 6 height 8
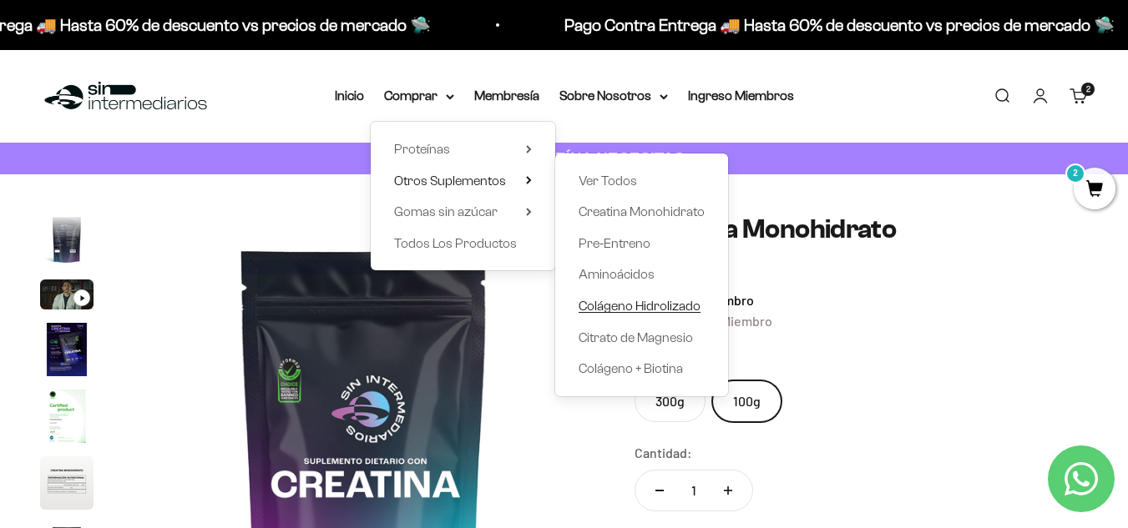
click at [620, 309] on span "Colágeno Hidrolizado" at bounding box center [640, 306] width 122 height 14
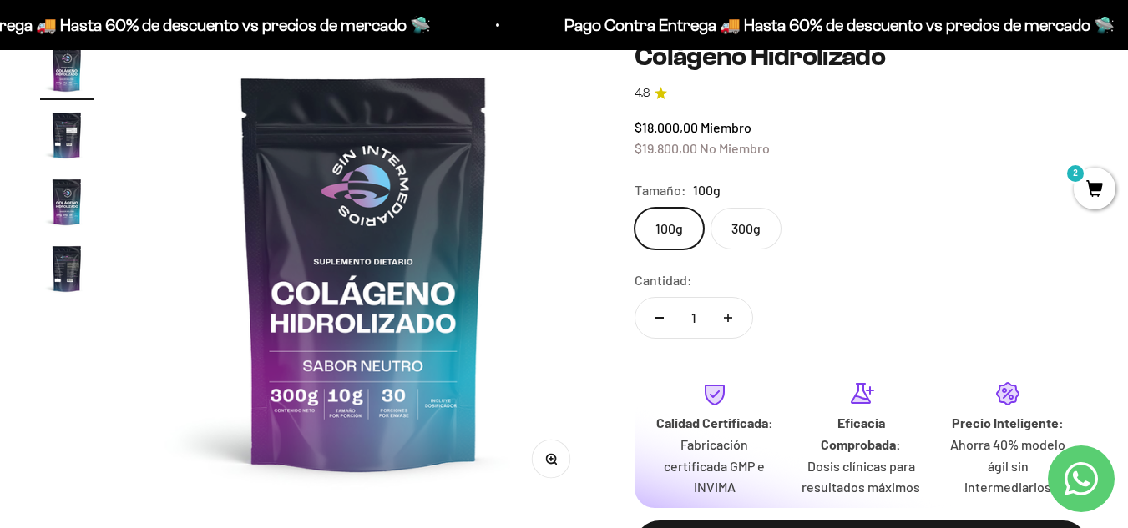
scroll to position [167, 0]
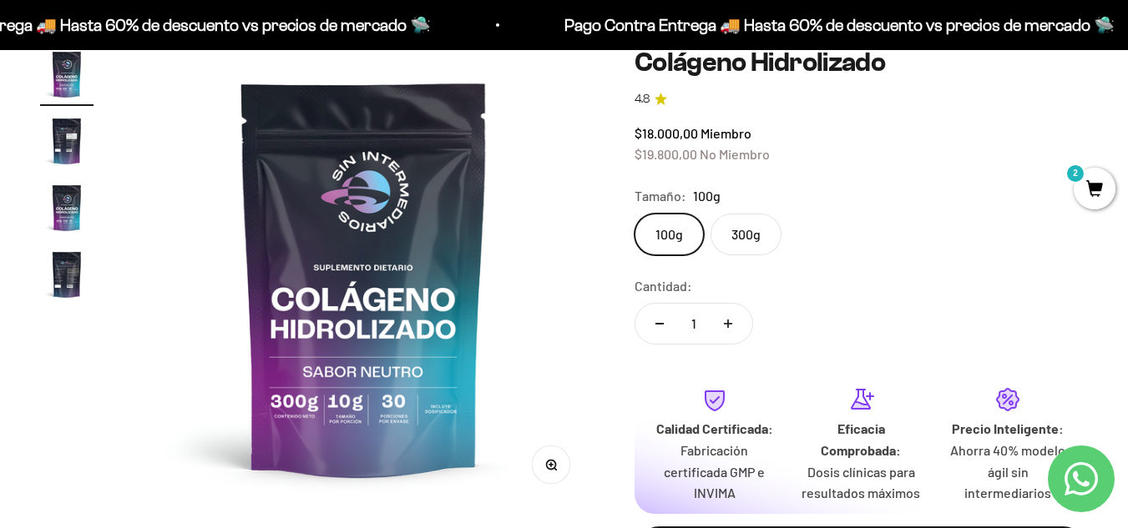
click at [755, 233] on label "300g" at bounding box center [745, 235] width 71 height 42
click at [634, 214] on input "300g" at bounding box center [634, 213] width 1 height 1
click at [672, 238] on label "100g" at bounding box center [668, 235] width 69 height 42
click at [634, 214] on input "100g" at bounding box center [634, 213] width 1 height 1
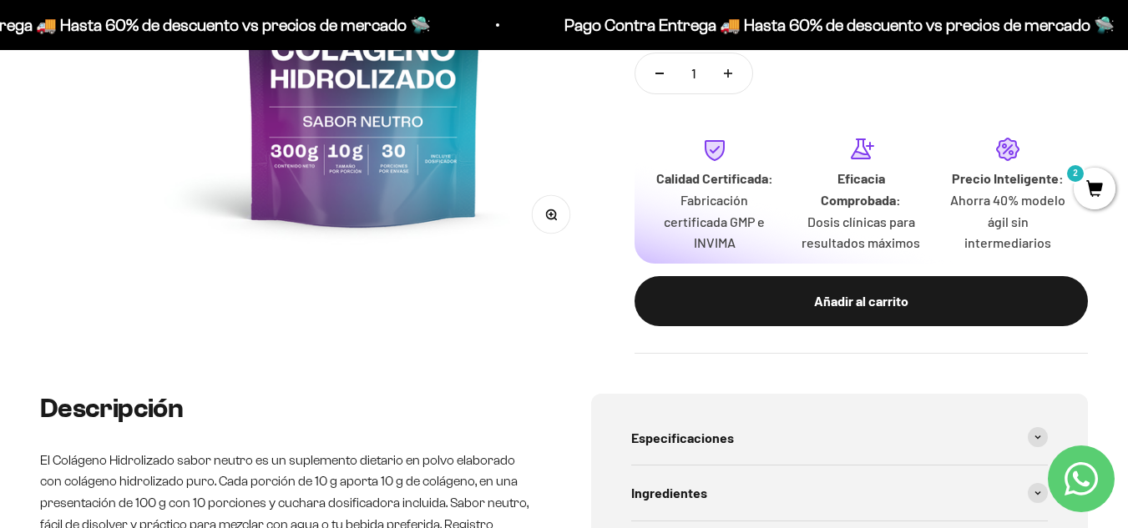
scroll to position [250, 0]
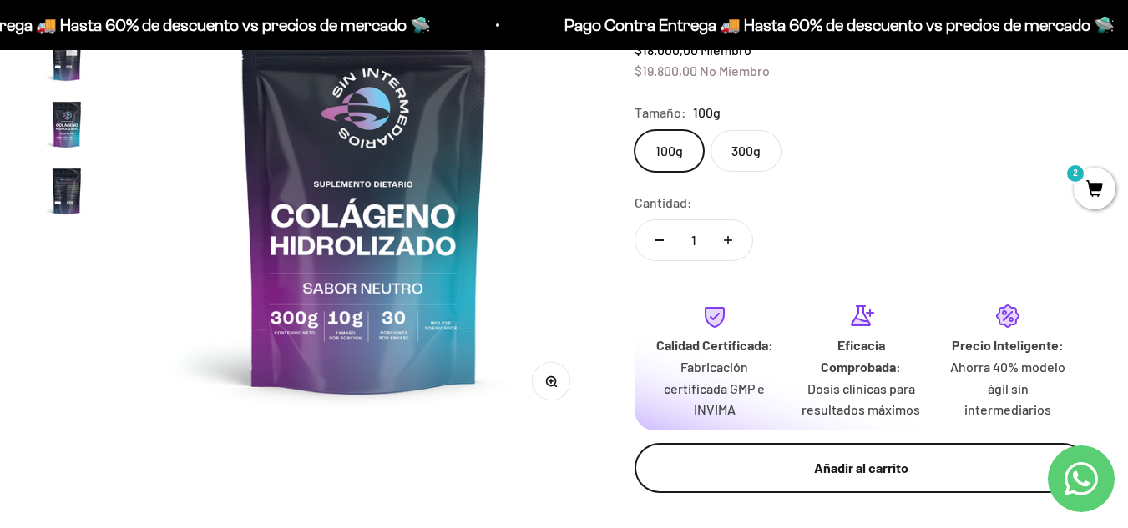
click at [786, 463] on div "Añadir al carrito" at bounding box center [861, 468] width 387 height 22
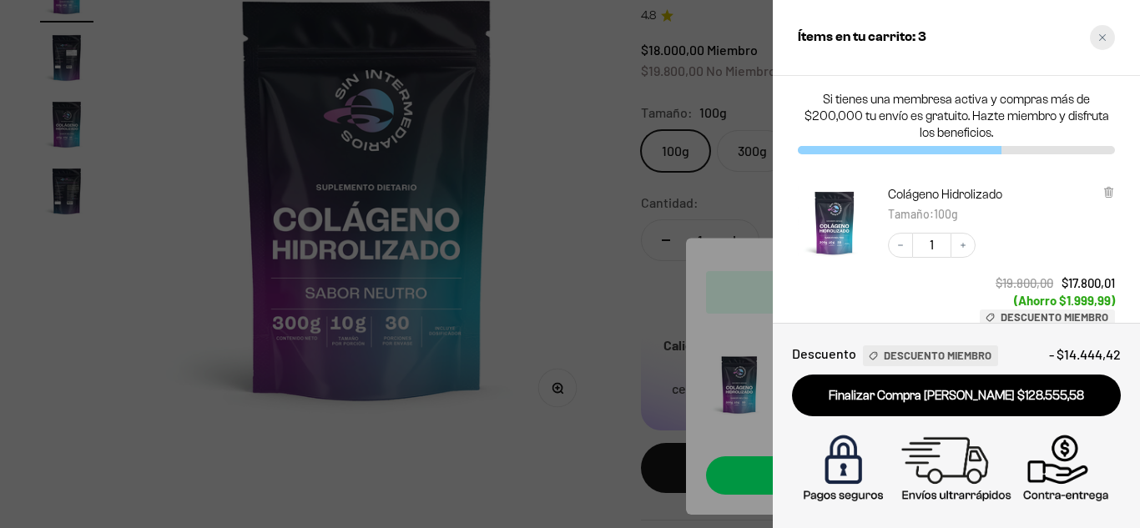
click at [1114, 38] on div "Close cart" at bounding box center [1102, 37] width 25 height 25
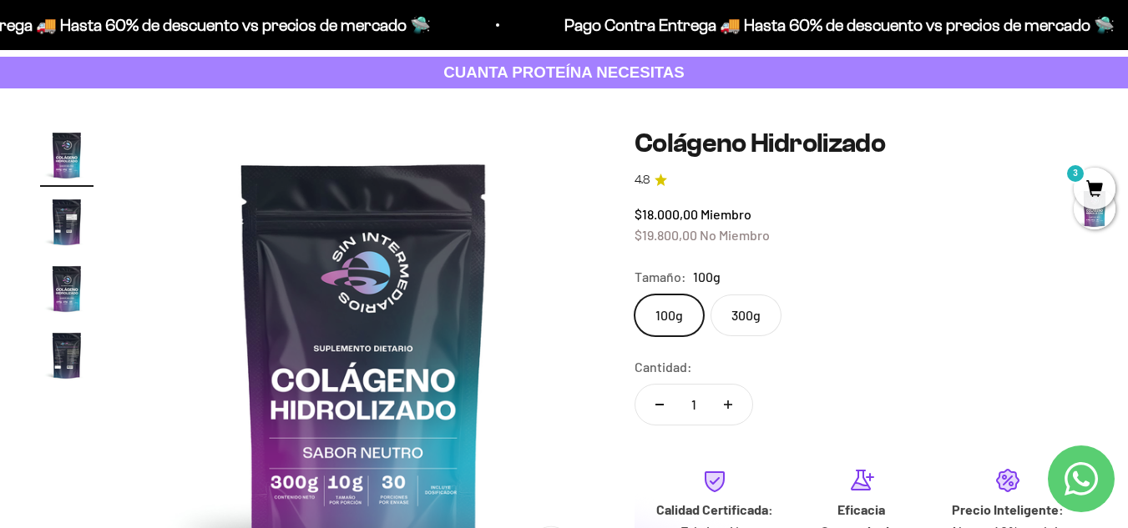
scroll to position [0, 0]
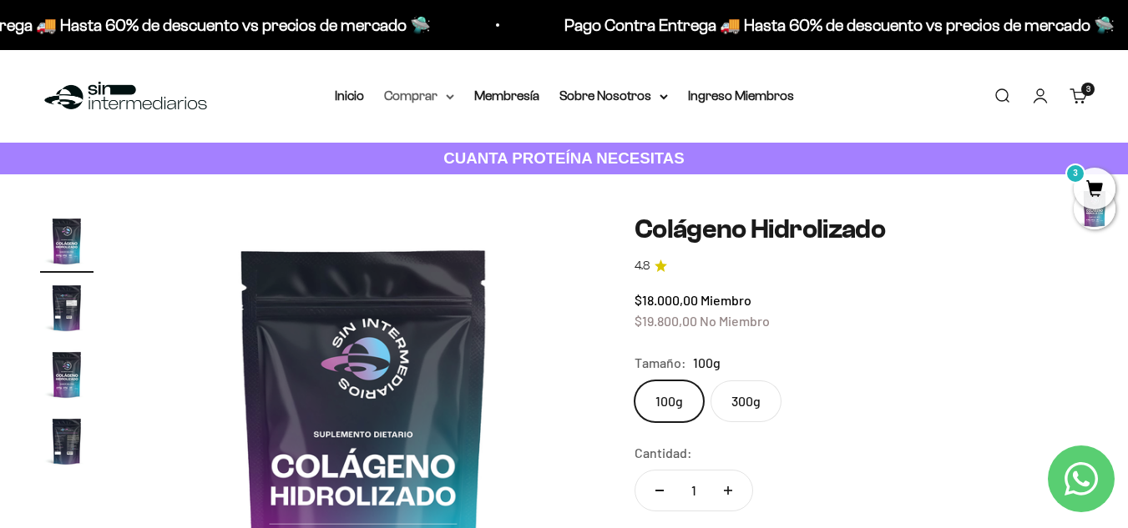
click at [448, 100] on summary "Comprar" at bounding box center [419, 96] width 70 height 22
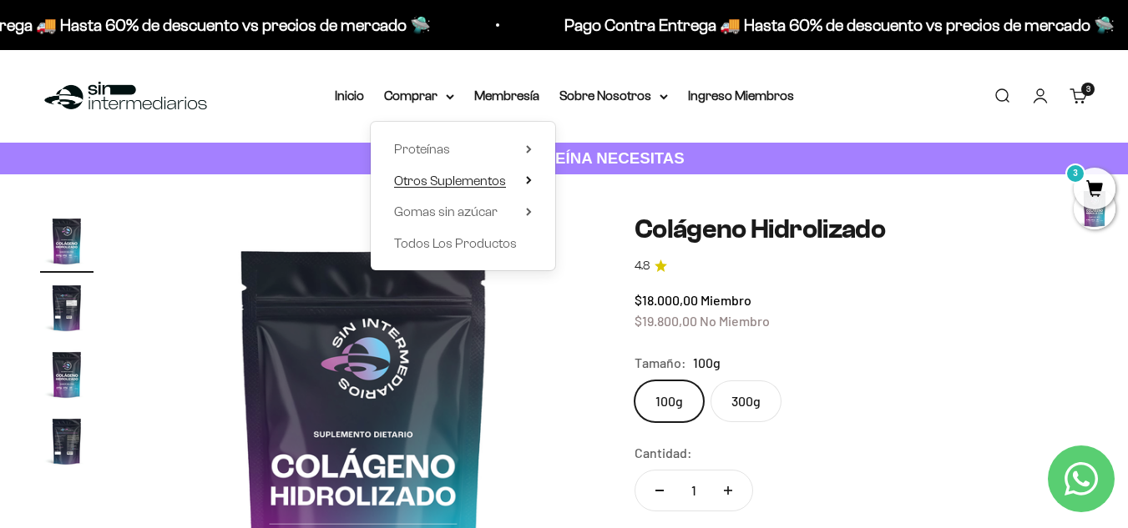
click at [528, 180] on icon at bounding box center [529, 180] width 6 height 8
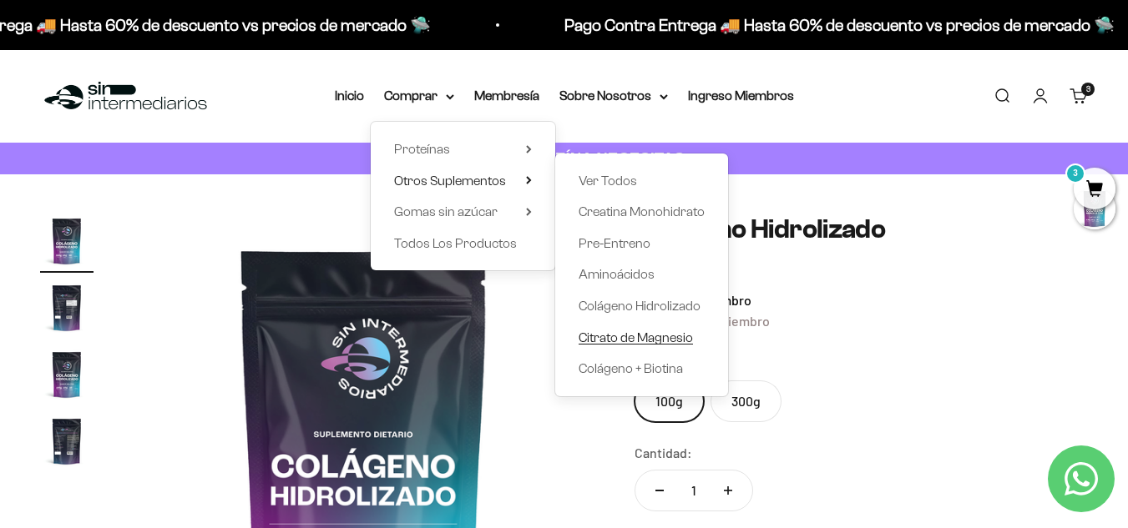
click at [632, 343] on span "Citrato de Magnesio" at bounding box center [636, 338] width 114 height 14
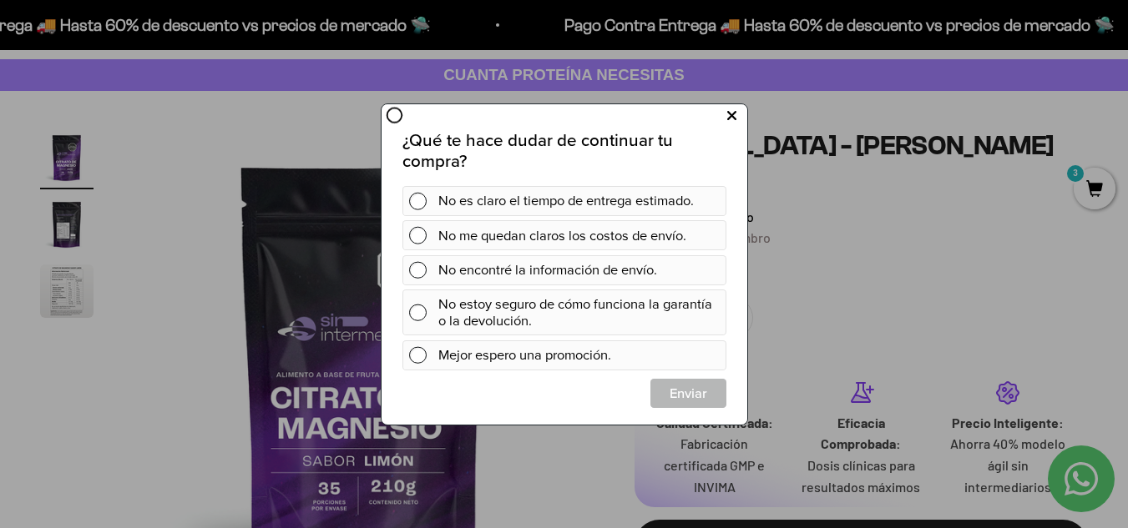
click at [729, 119] on icon at bounding box center [730, 115] width 9 height 23
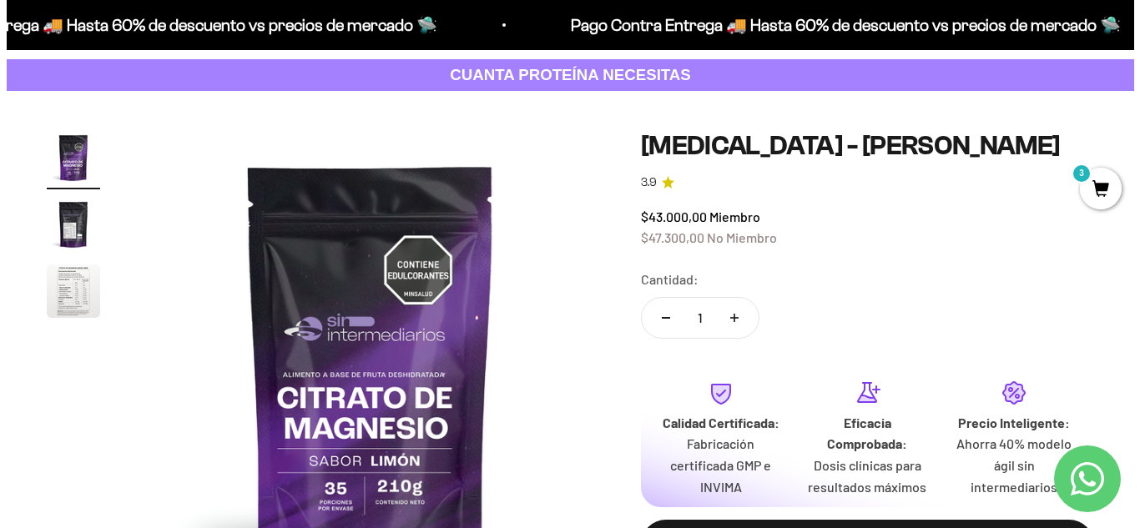
scroll to position [167, 0]
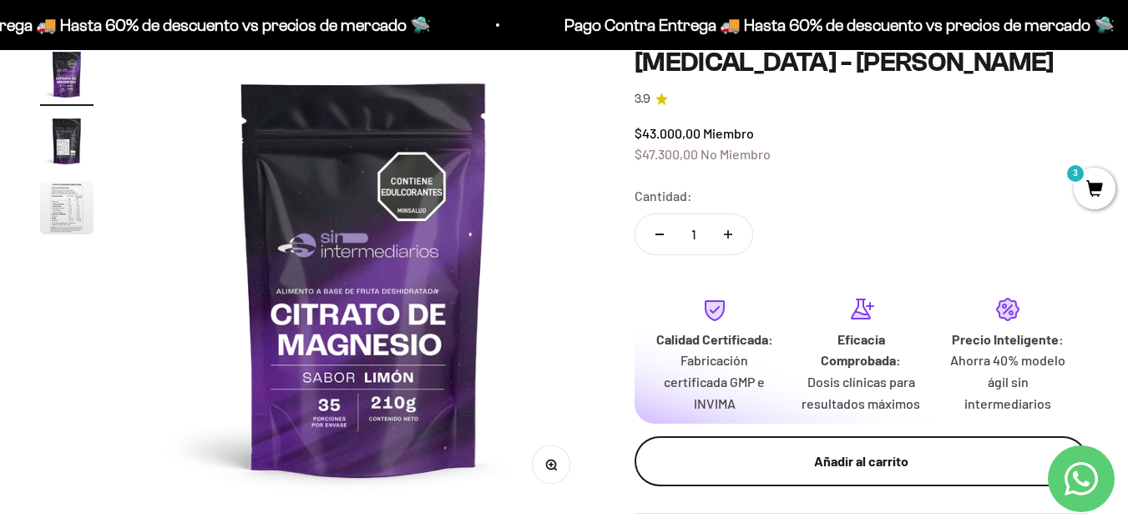
click at [812, 468] on div "Añadir al carrito" at bounding box center [861, 462] width 387 height 22
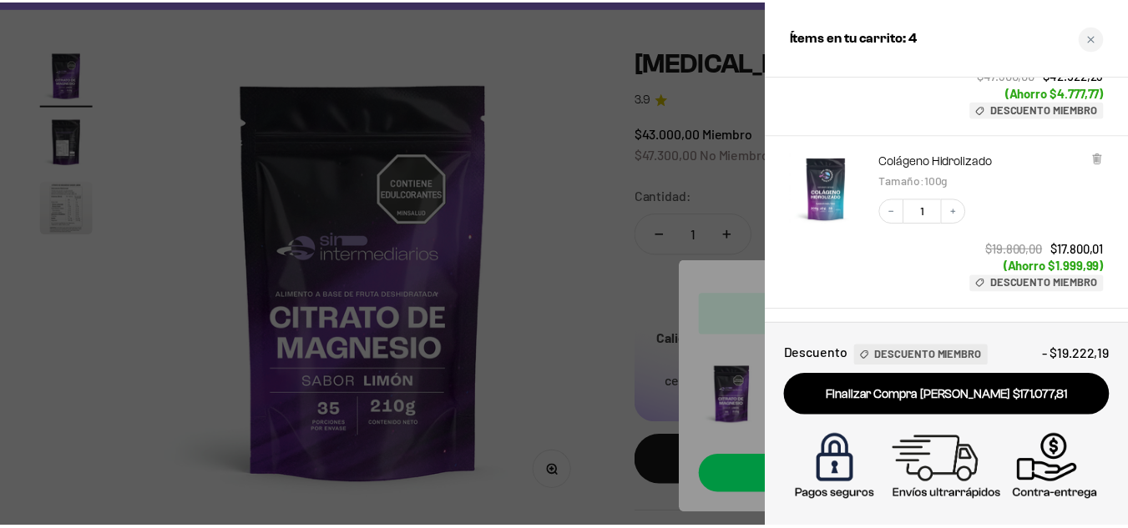
scroll to position [20, 0]
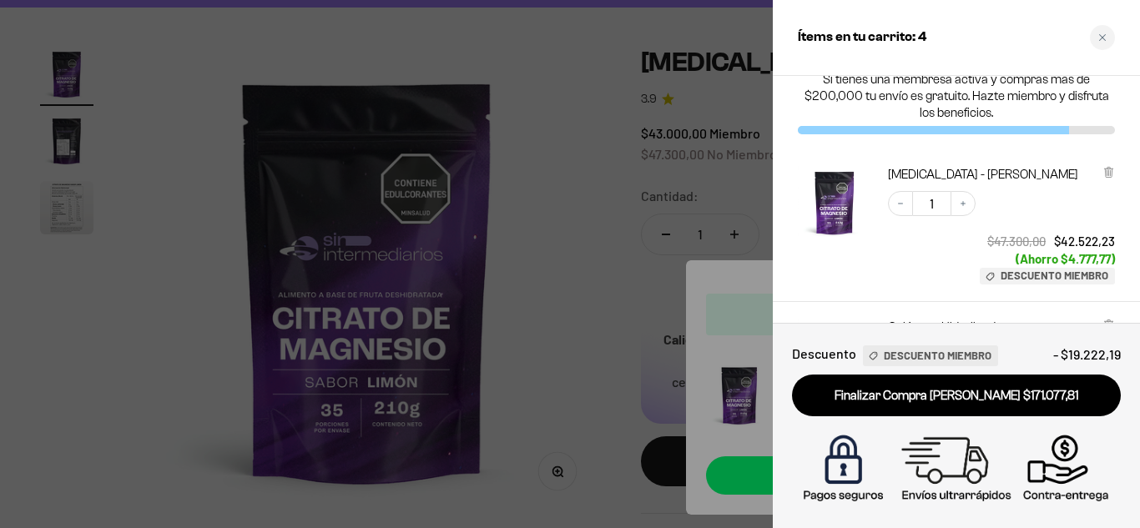
click at [611, 168] on div at bounding box center [570, 264] width 1140 height 528
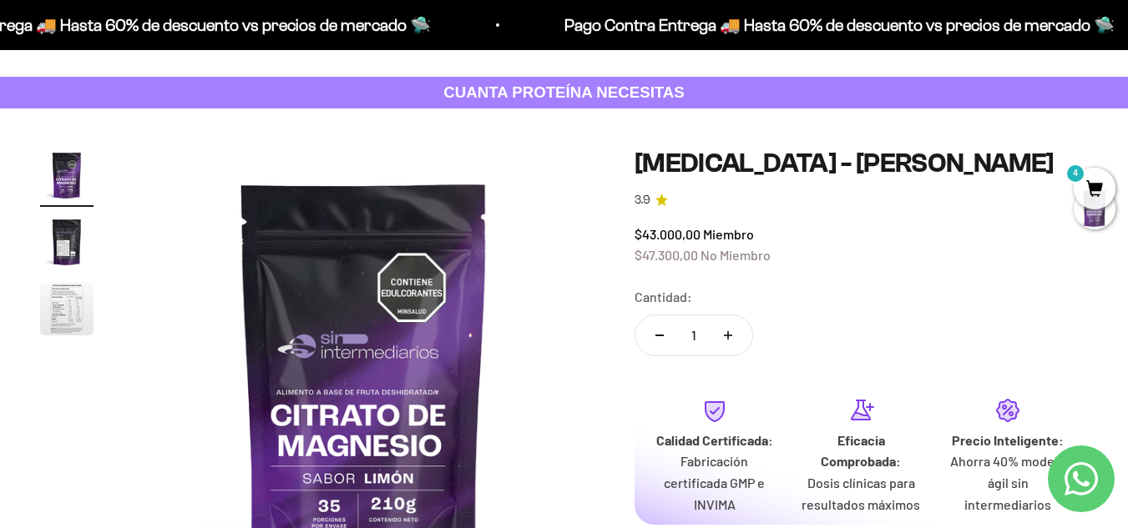
scroll to position [0, 0]
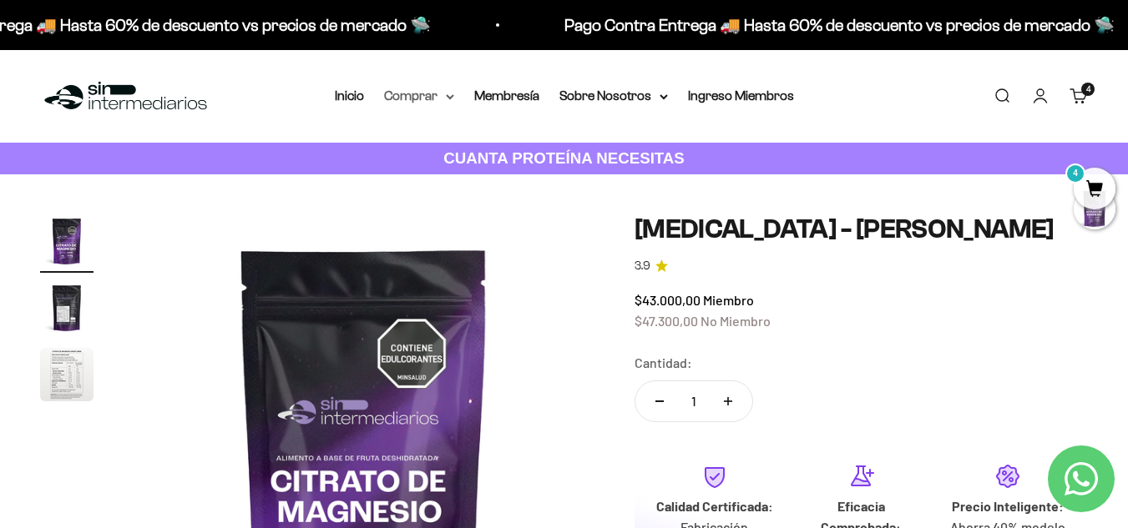
click at [453, 97] on icon at bounding box center [450, 97] width 8 height 6
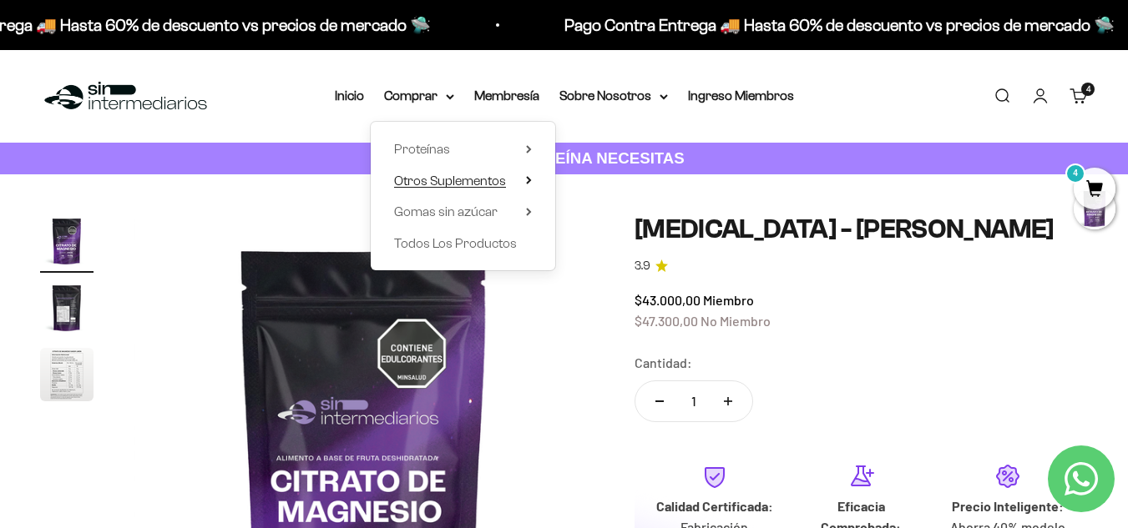
click at [522, 181] on summary "Otros Suplementos" at bounding box center [463, 181] width 138 height 22
click at [525, 210] on summary "Gomas sin azúcar" at bounding box center [463, 212] width 138 height 22
click at [503, 240] on span "Todos Los Productos" at bounding box center [455, 243] width 123 height 14
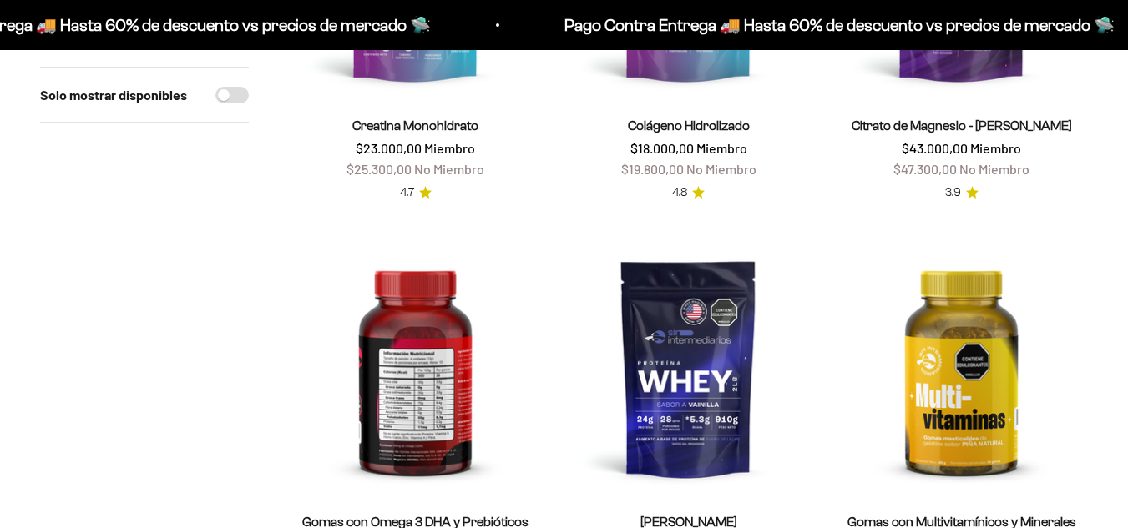
scroll to position [501, 0]
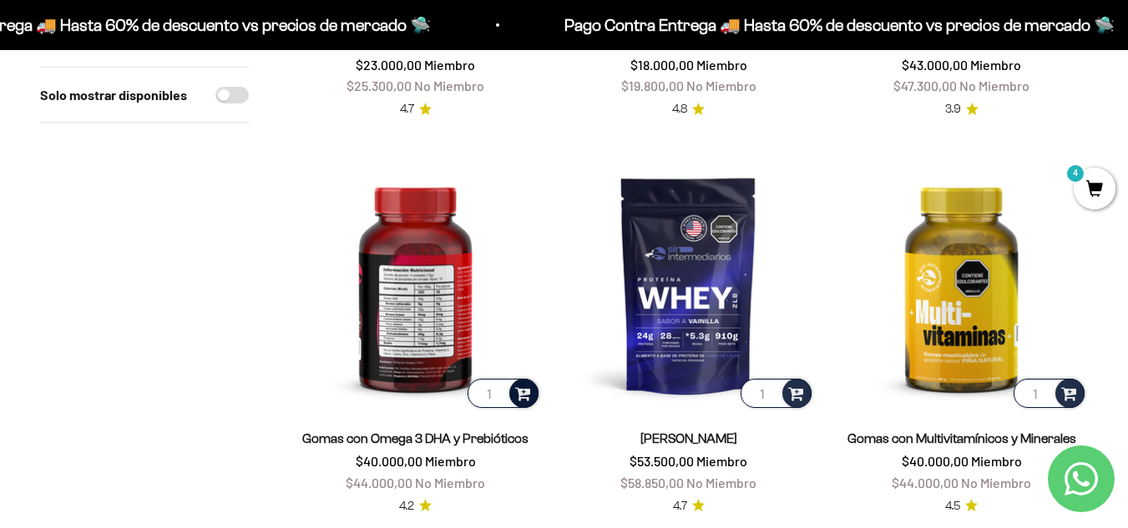
click at [524, 393] on span at bounding box center [523, 392] width 16 height 19
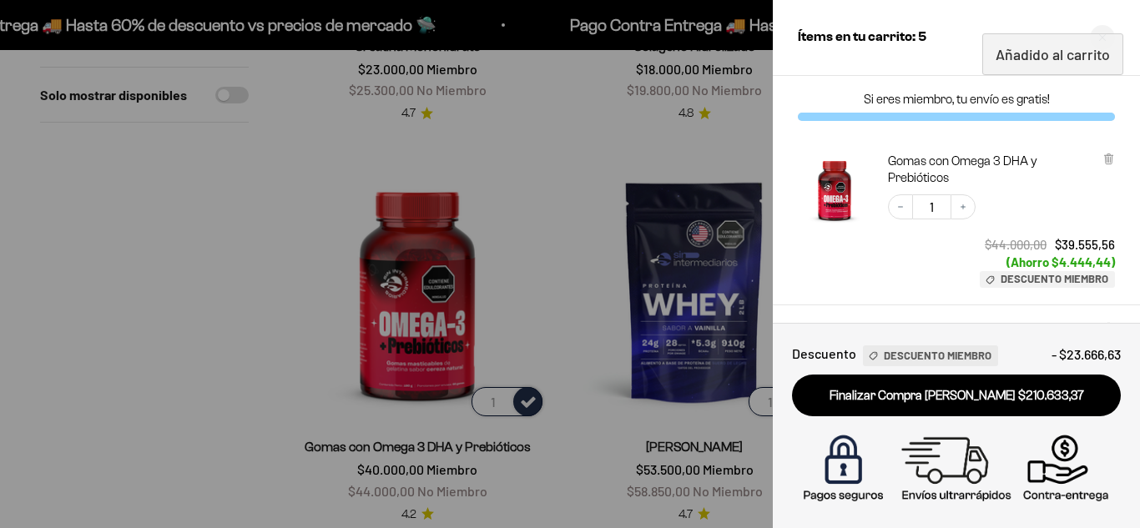
click at [694, 134] on div at bounding box center [570, 264] width 1140 height 528
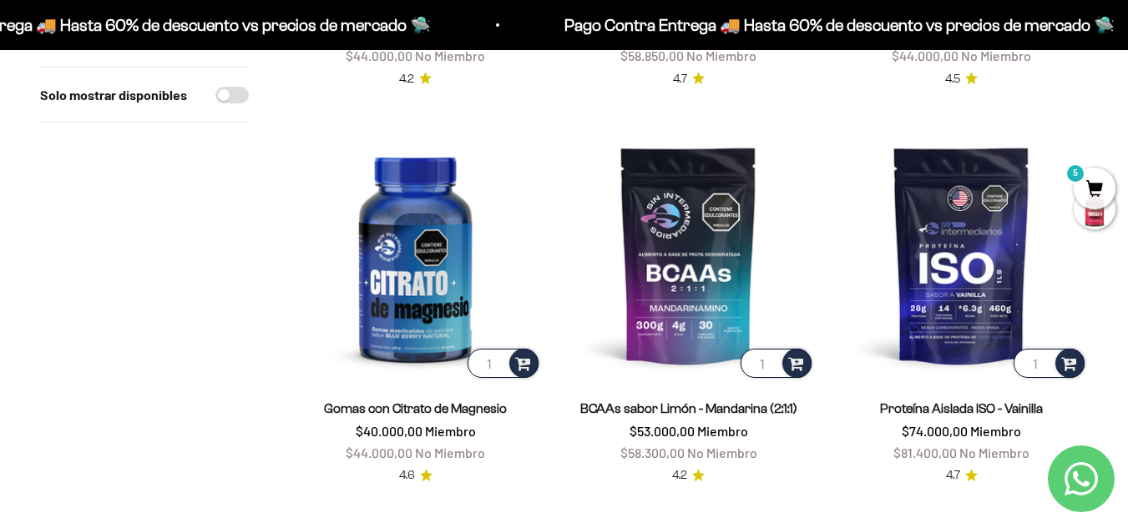
scroll to position [1002, 0]
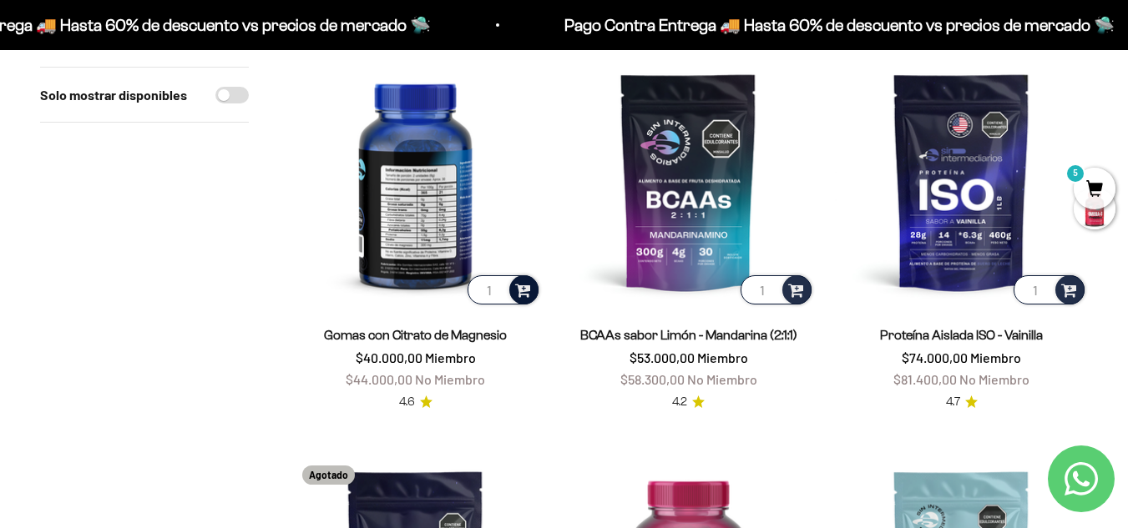
click at [524, 291] on span at bounding box center [523, 289] width 16 height 19
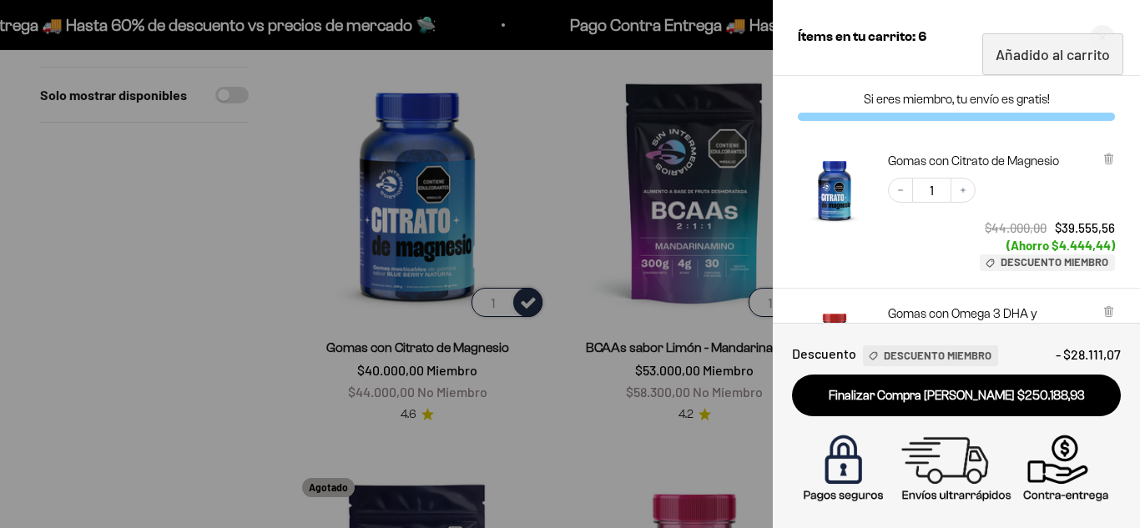
click at [1009, 18] on div "Ítems en tu carrito: 6" at bounding box center [956, 38] width 367 height 76
click at [860, 55] on div "Ítems en tu carrito: 6" at bounding box center [956, 38] width 367 height 76
click at [1104, 39] on icon "Close cart" at bounding box center [1103, 37] width 8 height 8
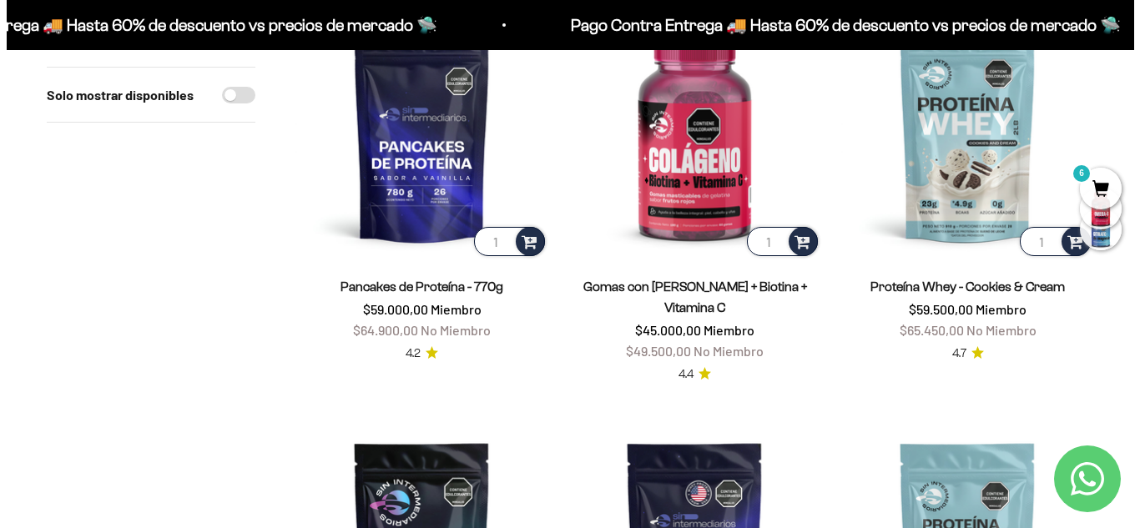
scroll to position [1419, 0]
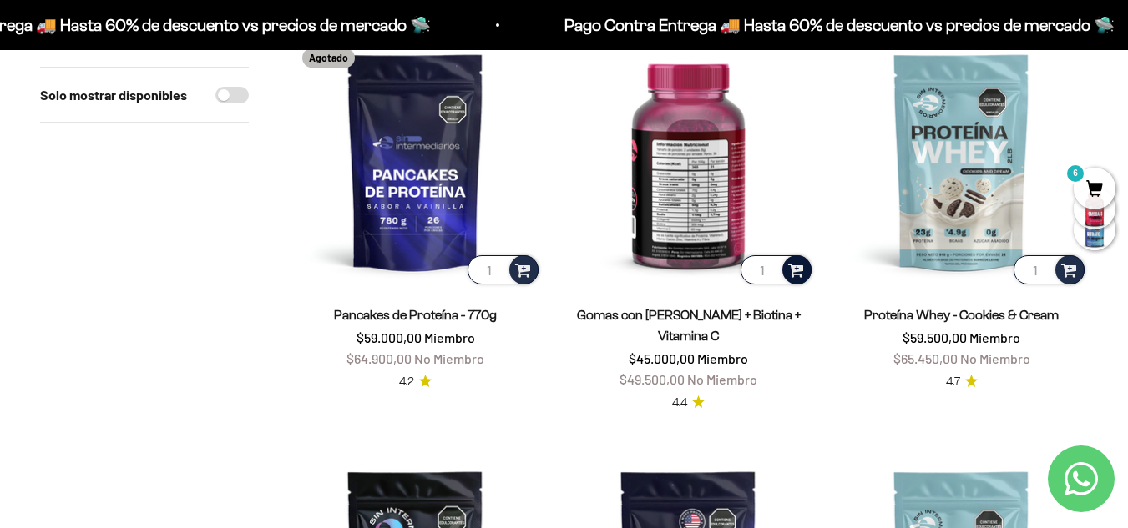
click at [796, 267] on span at bounding box center [796, 269] width 16 height 19
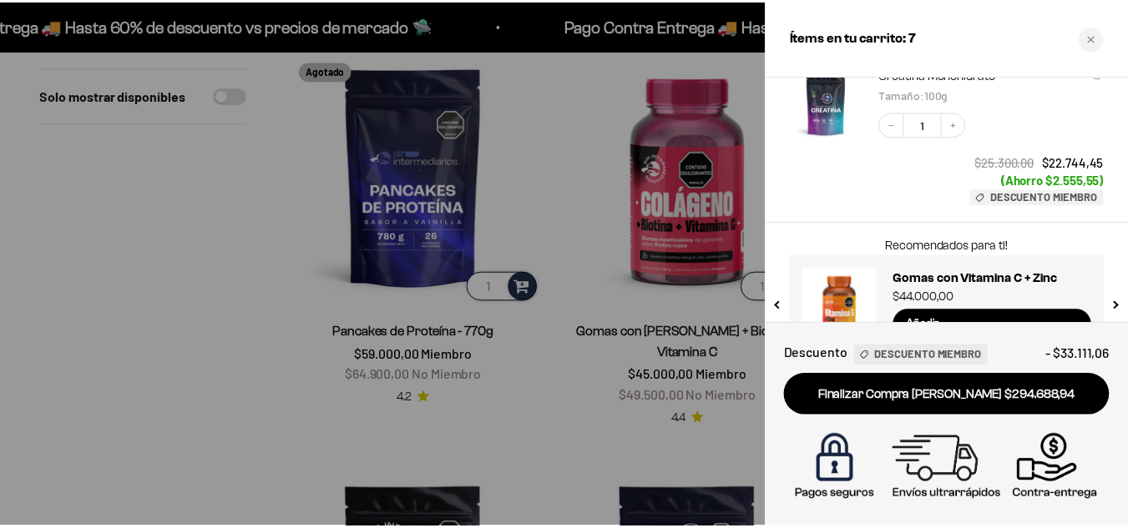
scroll to position [1146, 0]
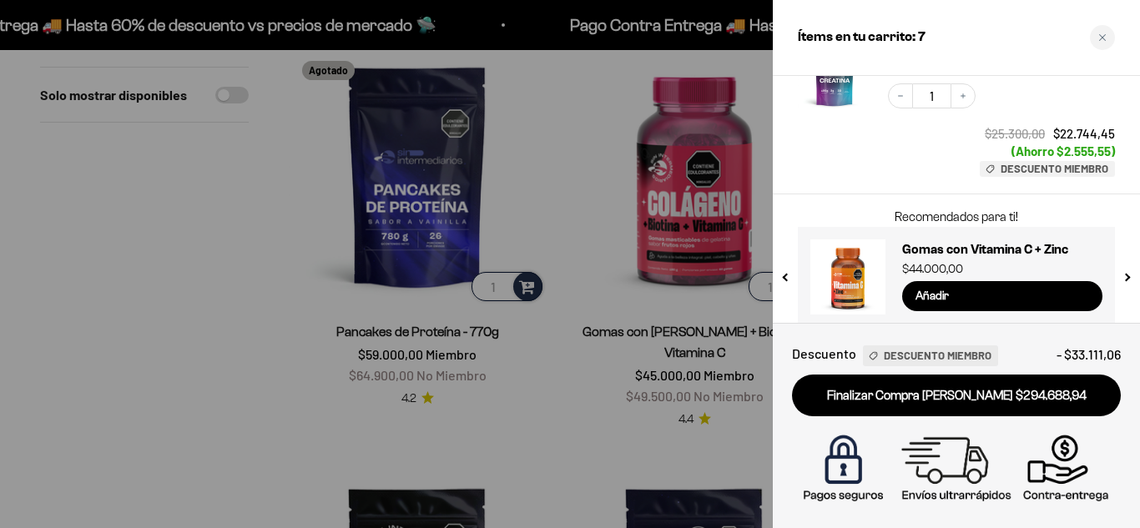
click at [562, 383] on div at bounding box center [570, 264] width 1140 height 528
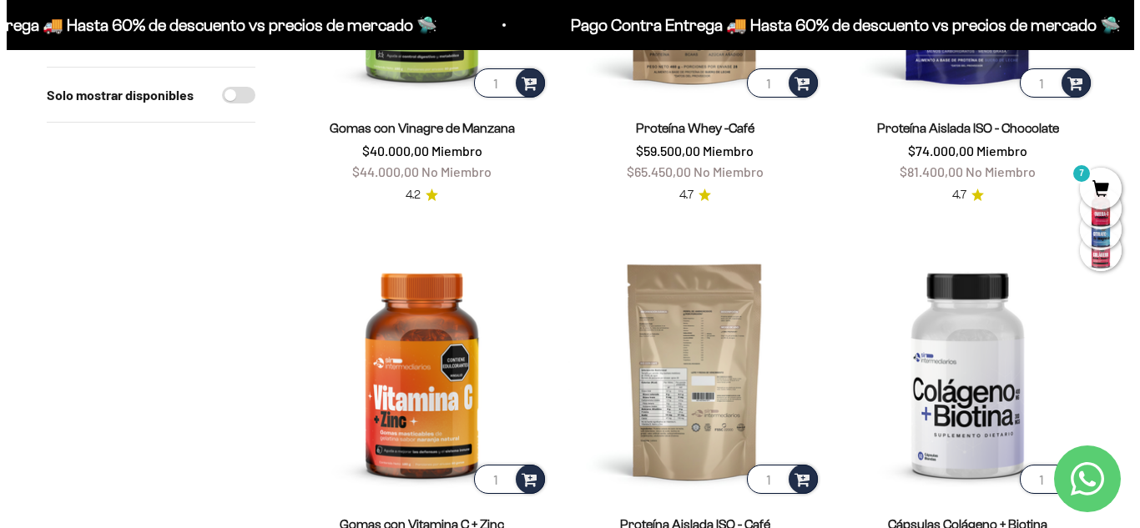
scroll to position [2504, 0]
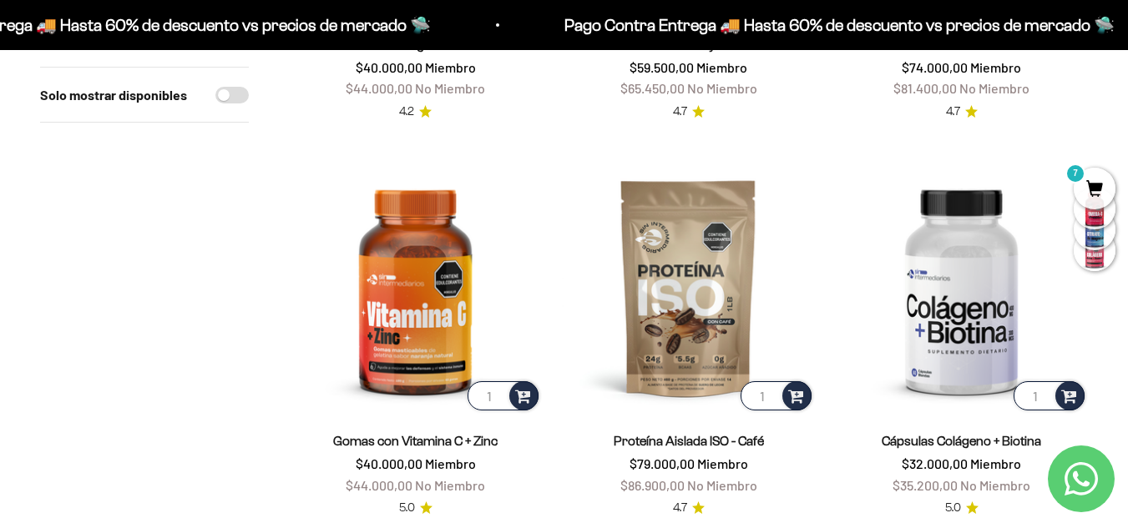
click at [1099, 185] on span "7" at bounding box center [1095, 189] width 42 height 42
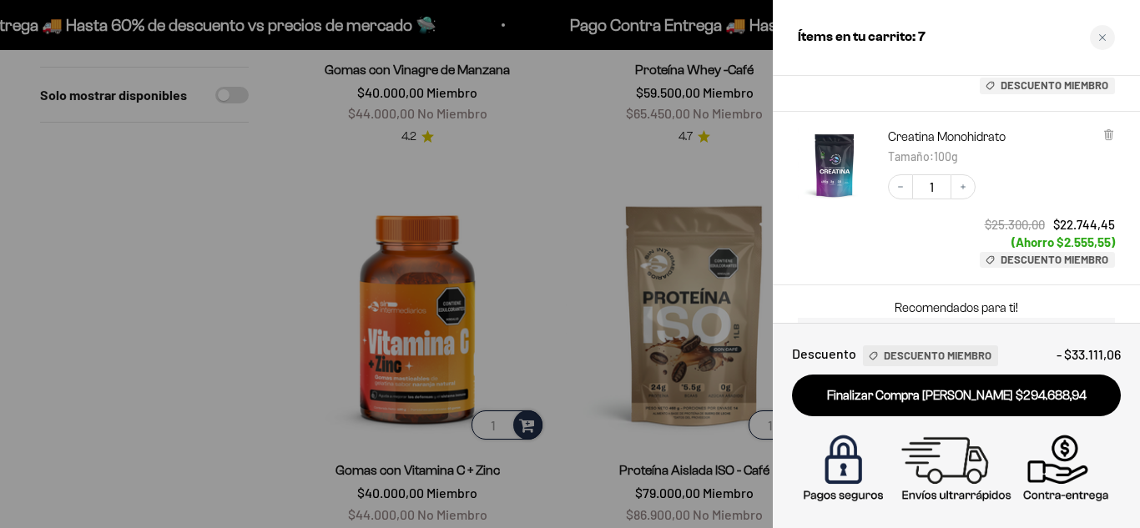
scroll to position [1146, 0]
